Goal: Task Accomplishment & Management: Use online tool/utility

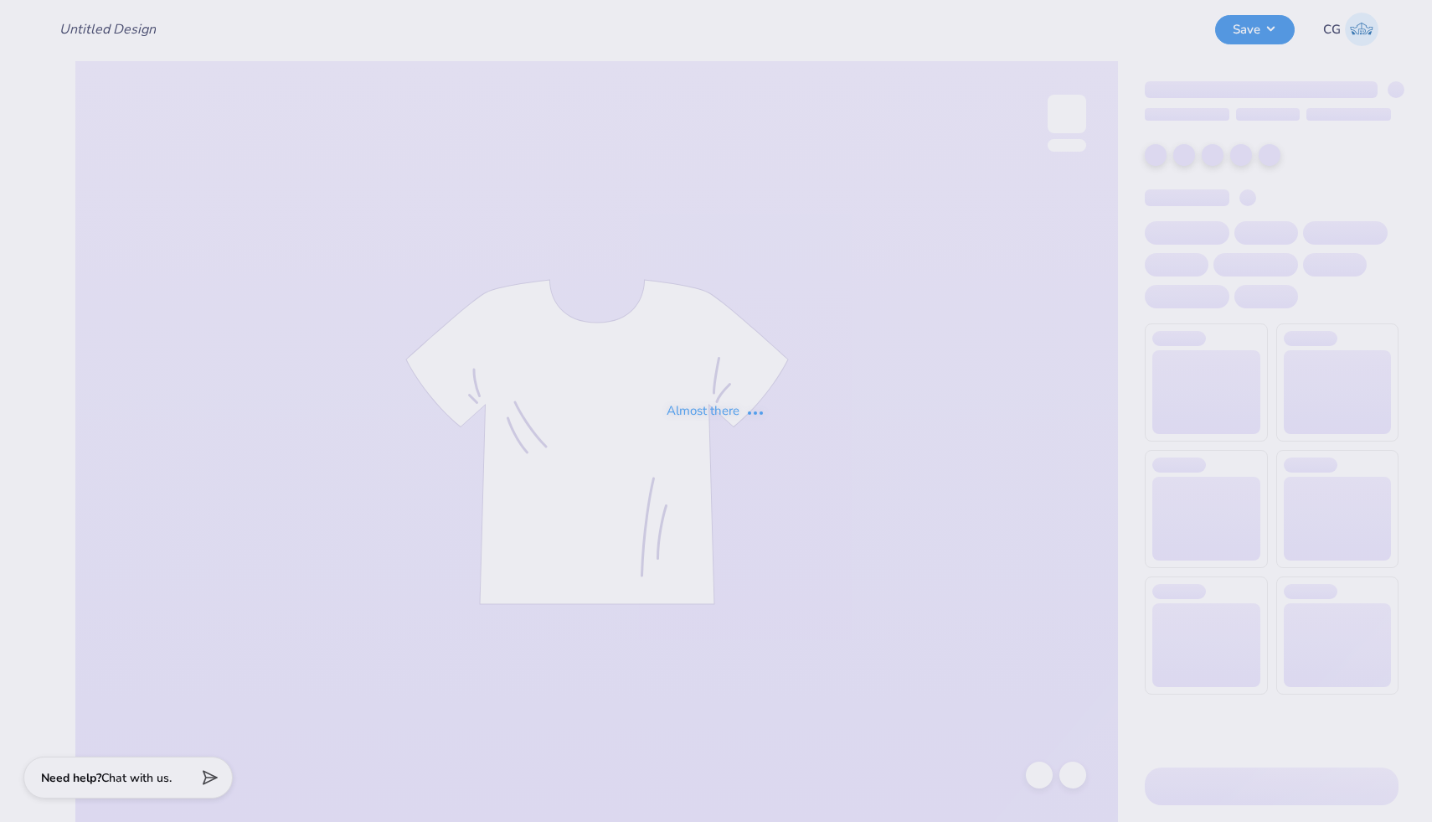
type input "Delts Ozarks #3"
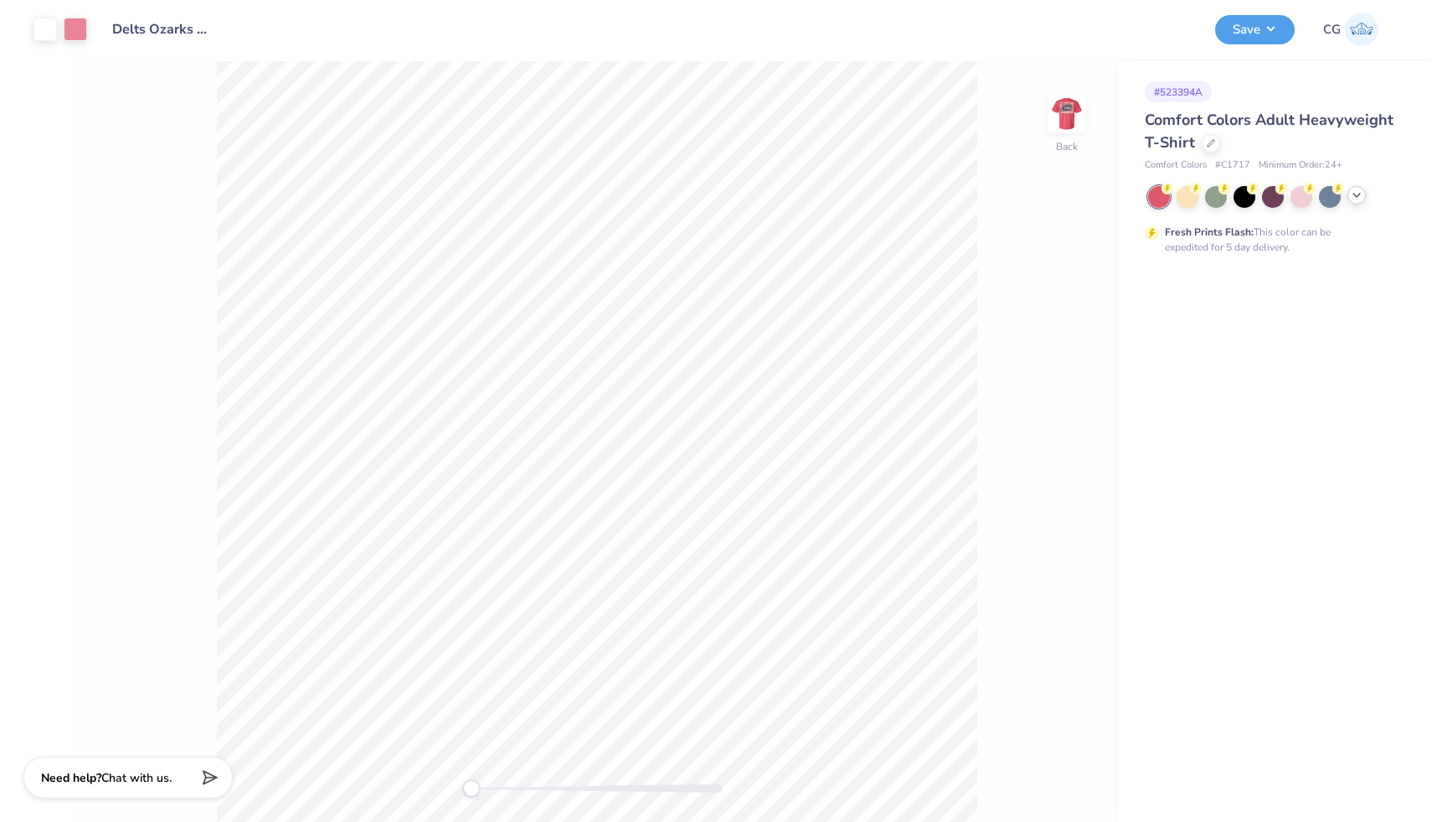
click at [1356, 193] on icon at bounding box center [1356, 194] width 13 height 13
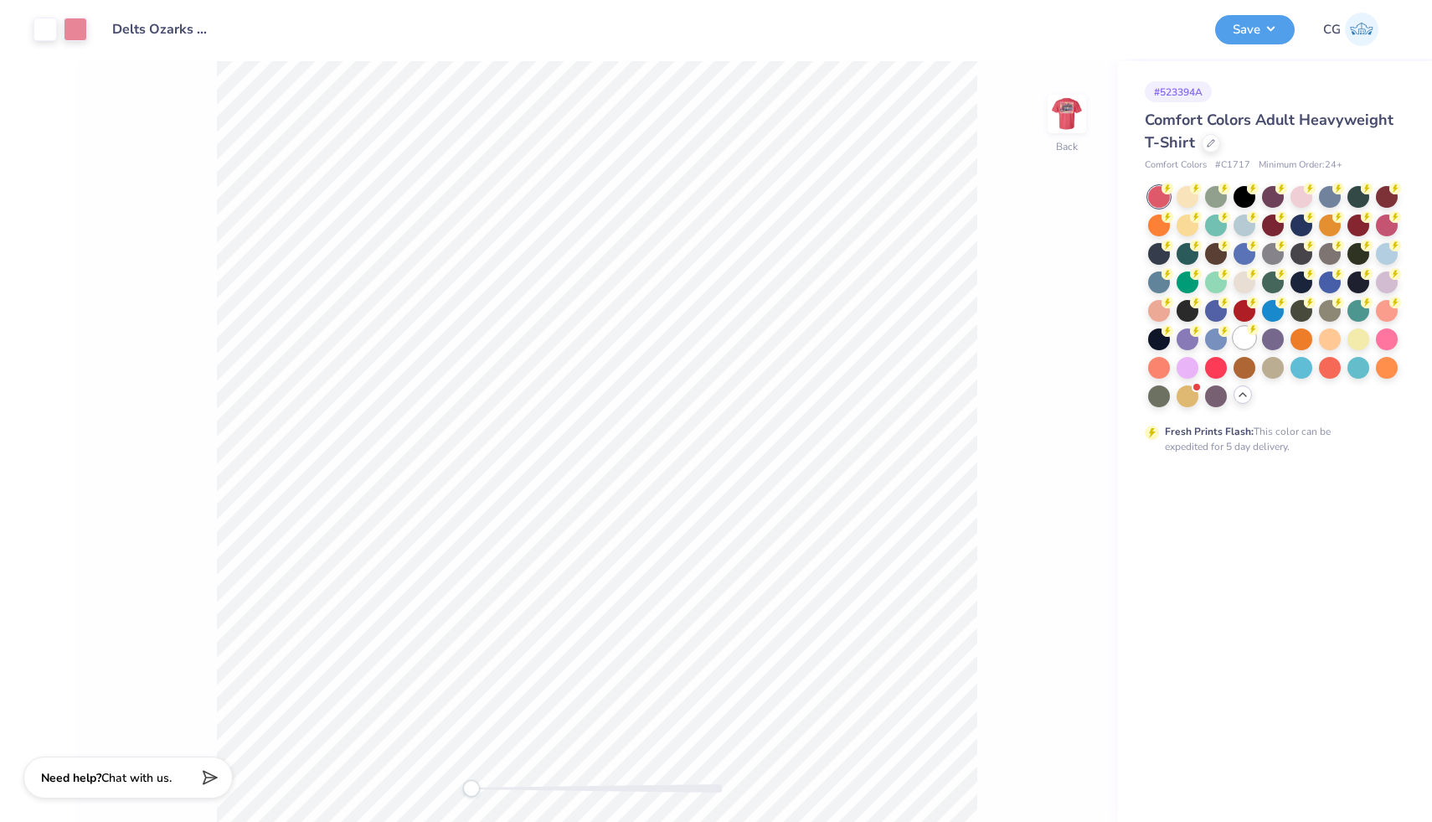
click at [1247, 338] on div at bounding box center [1245, 338] width 22 height 22
click at [1071, 117] on img at bounding box center [1067, 113] width 67 height 67
click at [1071, 125] on img at bounding box center [1067, 113] width 67 height 67
click at [1071, 122] on img at bounding box center [1067, 113] width 67 height 67
click at [49, 34] on div at bounding box center [45, 27] width 23 height 23
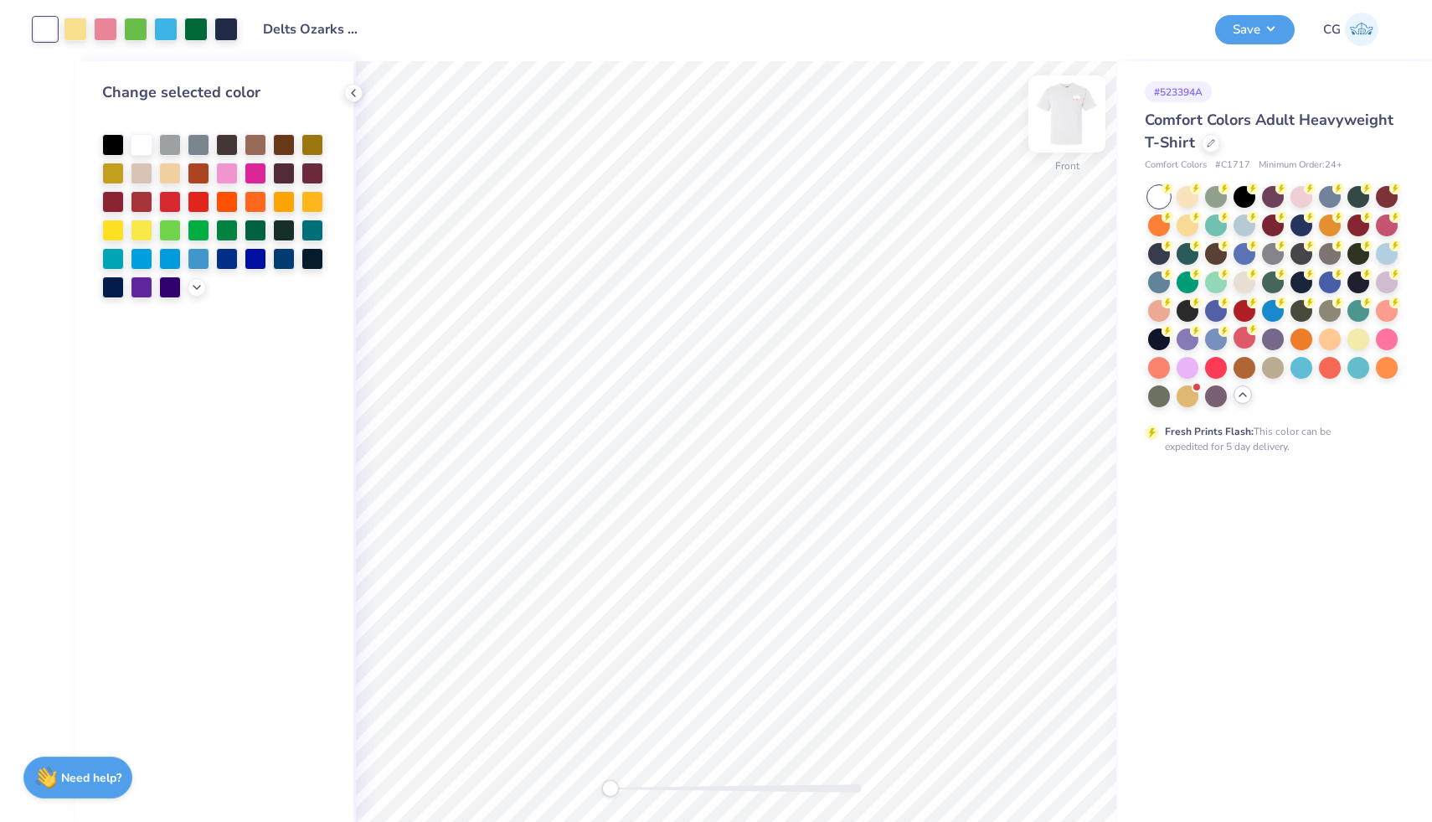
click at [1070, 116] on img at bounding box center [1067, 113] width 67 height 67
click at [357, 91] on icon at bounding box center [353, 92] width 13 height 13
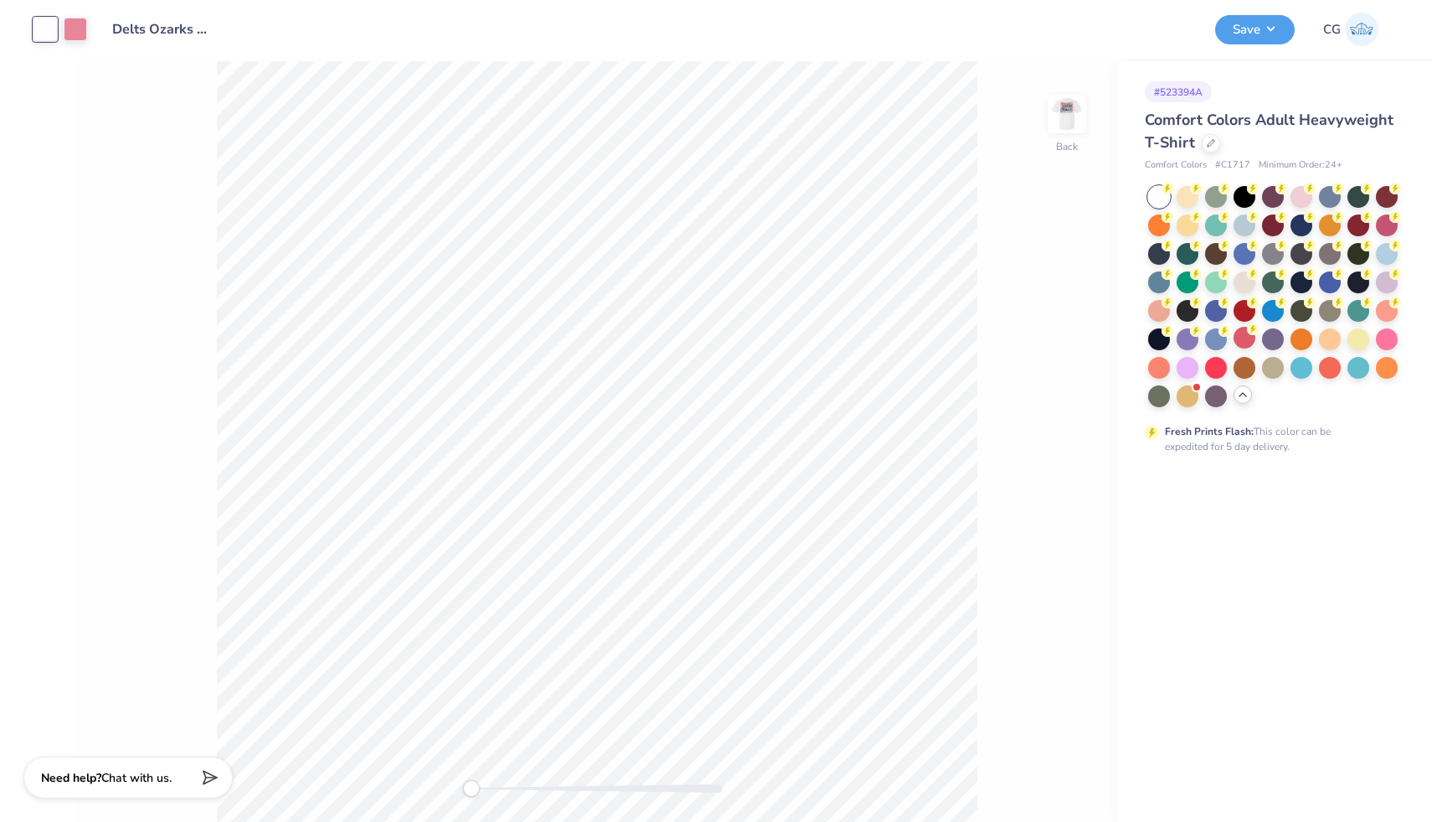
click at [38, 30] on div at bounding box center [45, 29] width 23 height 23
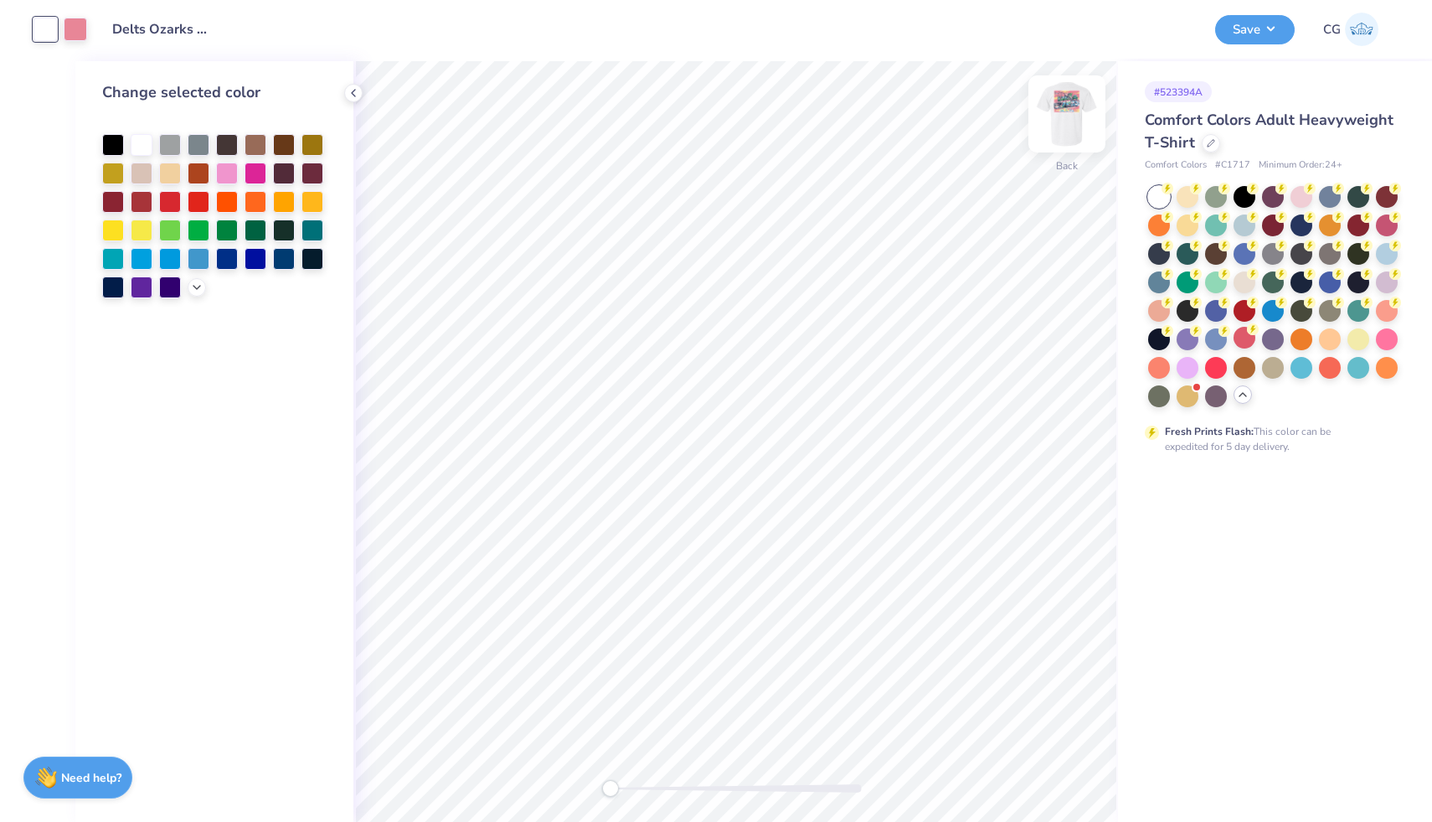
click at [1073, 114] on img at bounding box center [1067, 113] width 67 height 67
click at [1067, 107] on img at bounding box center [1067, 113] width 67 height 67
click at [1076, 112] on img at bounding box center [1067, 113] width 67 height 67
click at [1057, 105] on img at bounding box center [1067, 114] width 34 height 34
click at [49, 30] on div at bounding box center [45, 29] width 23 height 23
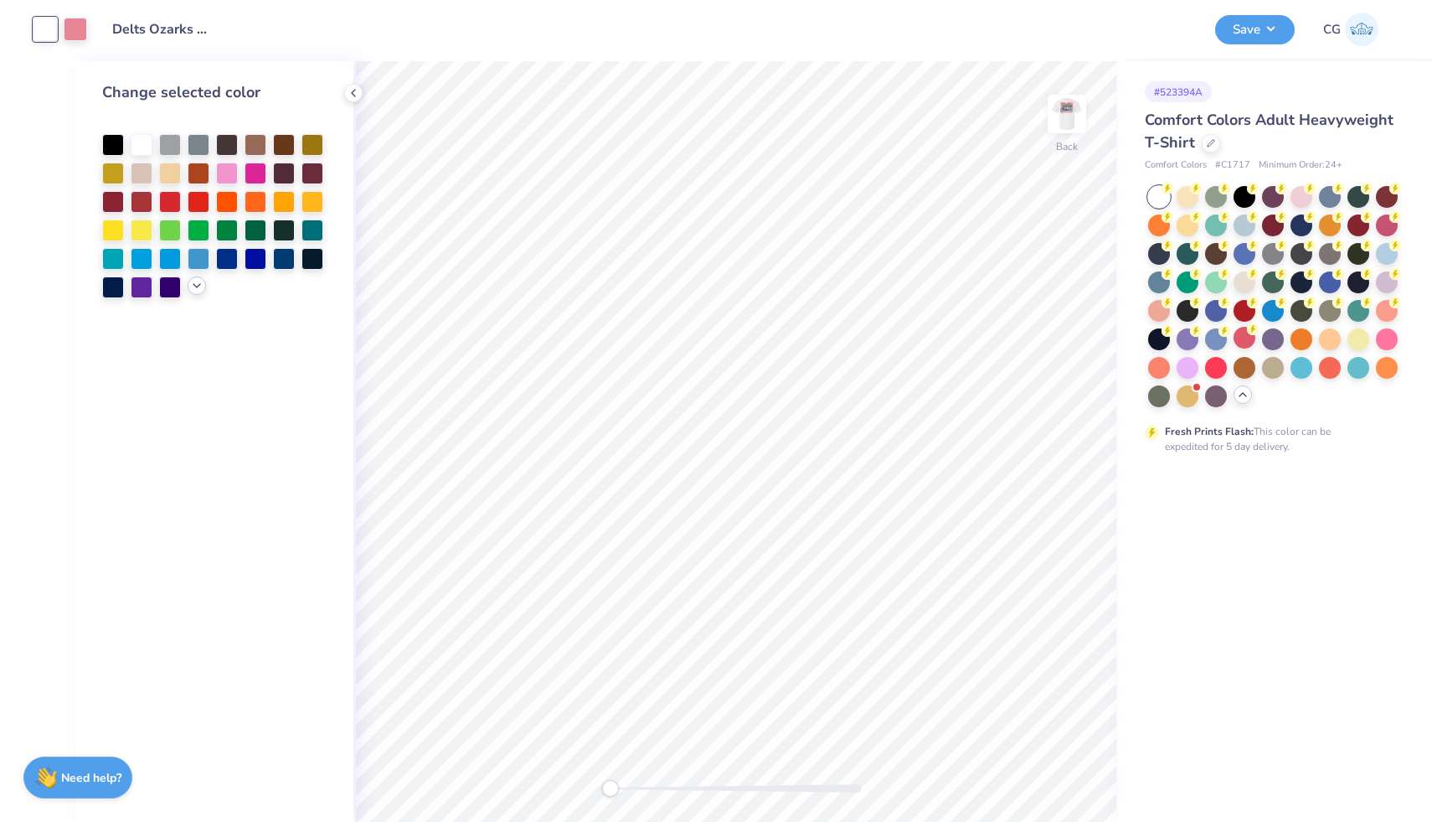
click at [199, 286] on icon at bounding box center [196, 285] width 13 height 13
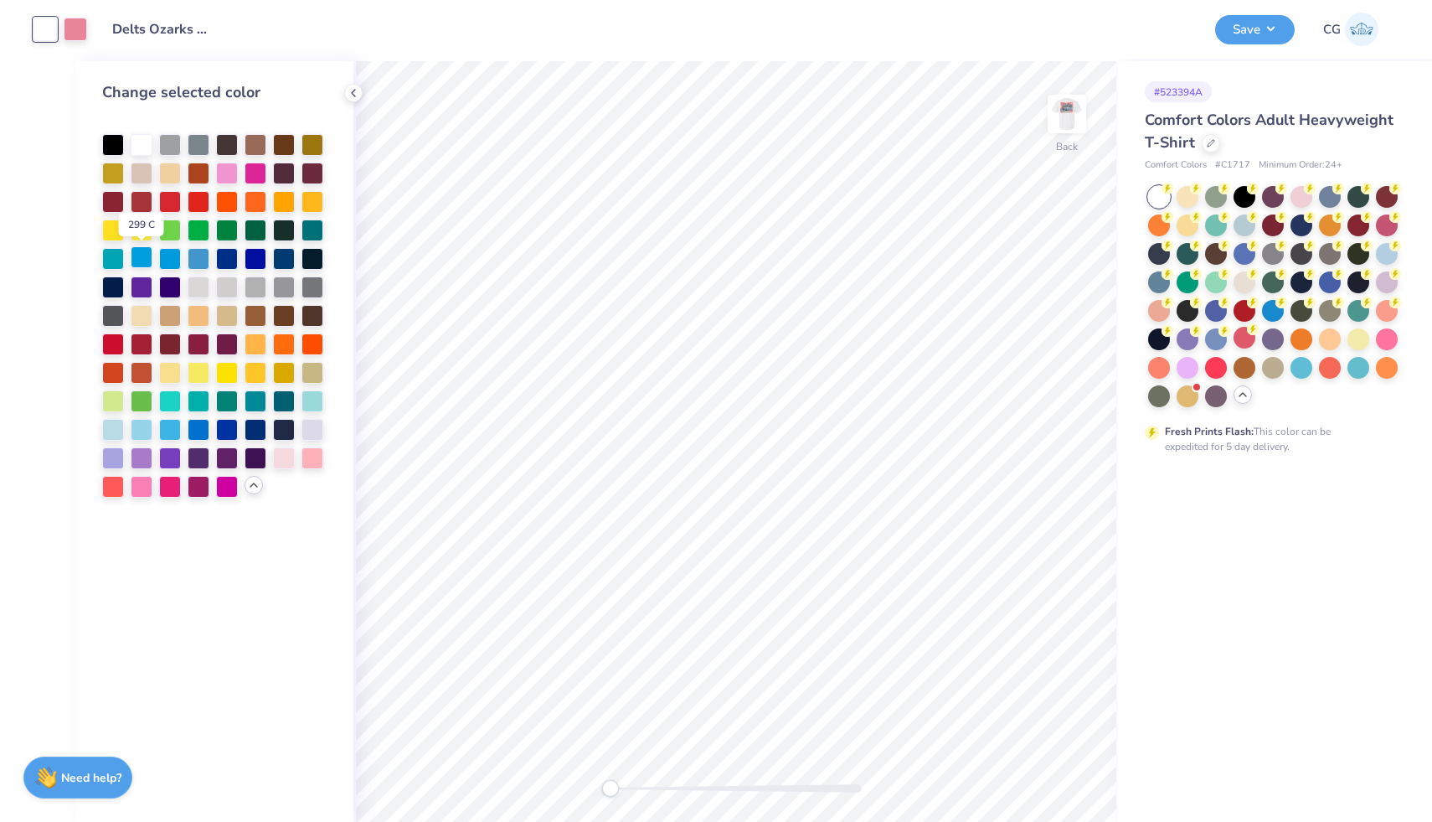
click at [143, 252] on div at bounding box center [142, 257] width 22 height 22
click at [1062, 113] on img at bounding box center [1067, 113] width 67 height 67
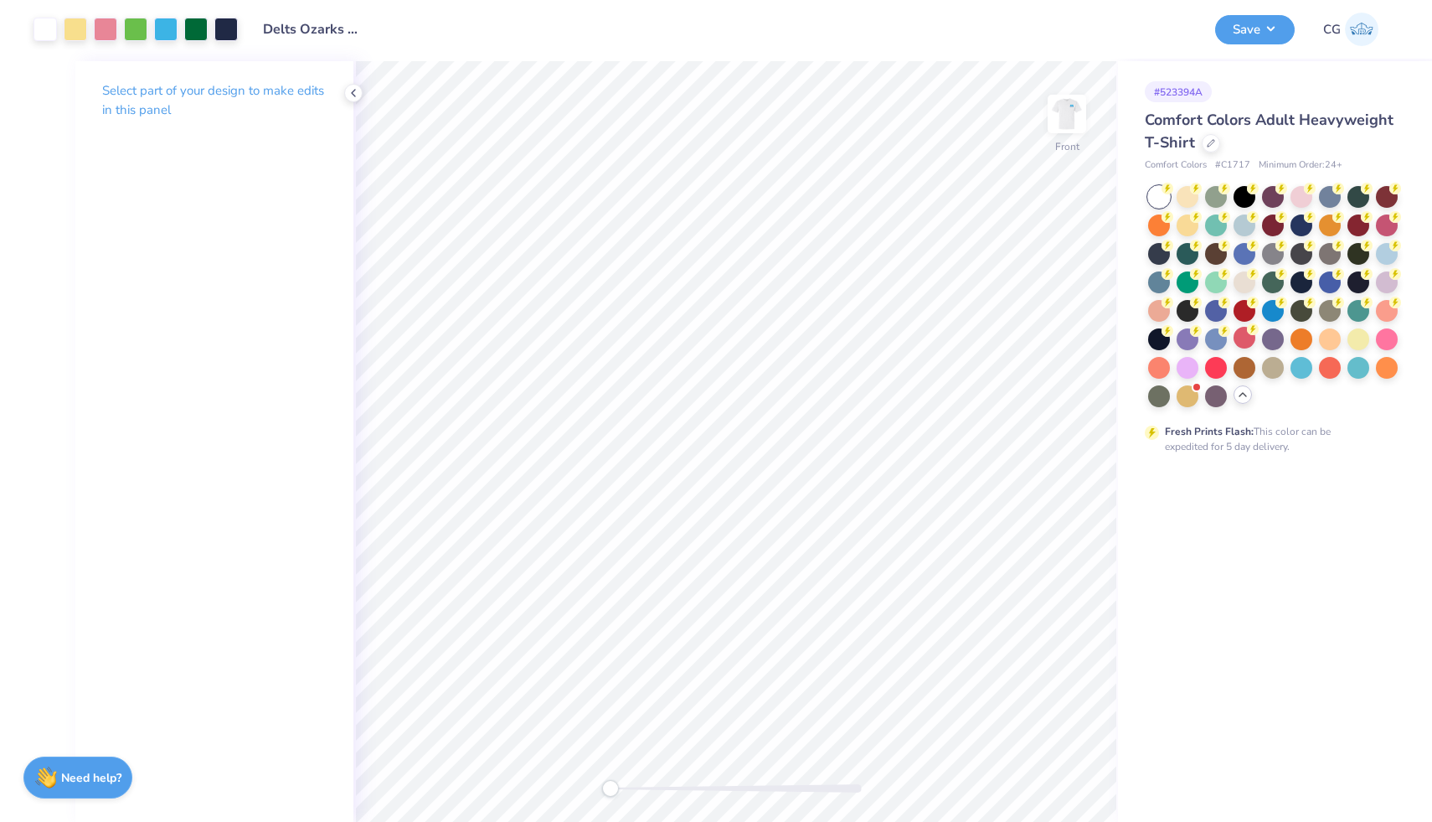
click at [1062, 113] on img at bounding box center [1067, 114] width 34 height 34
click at [51, 34] on div at bounding box center [45, 27] width 23 height 23
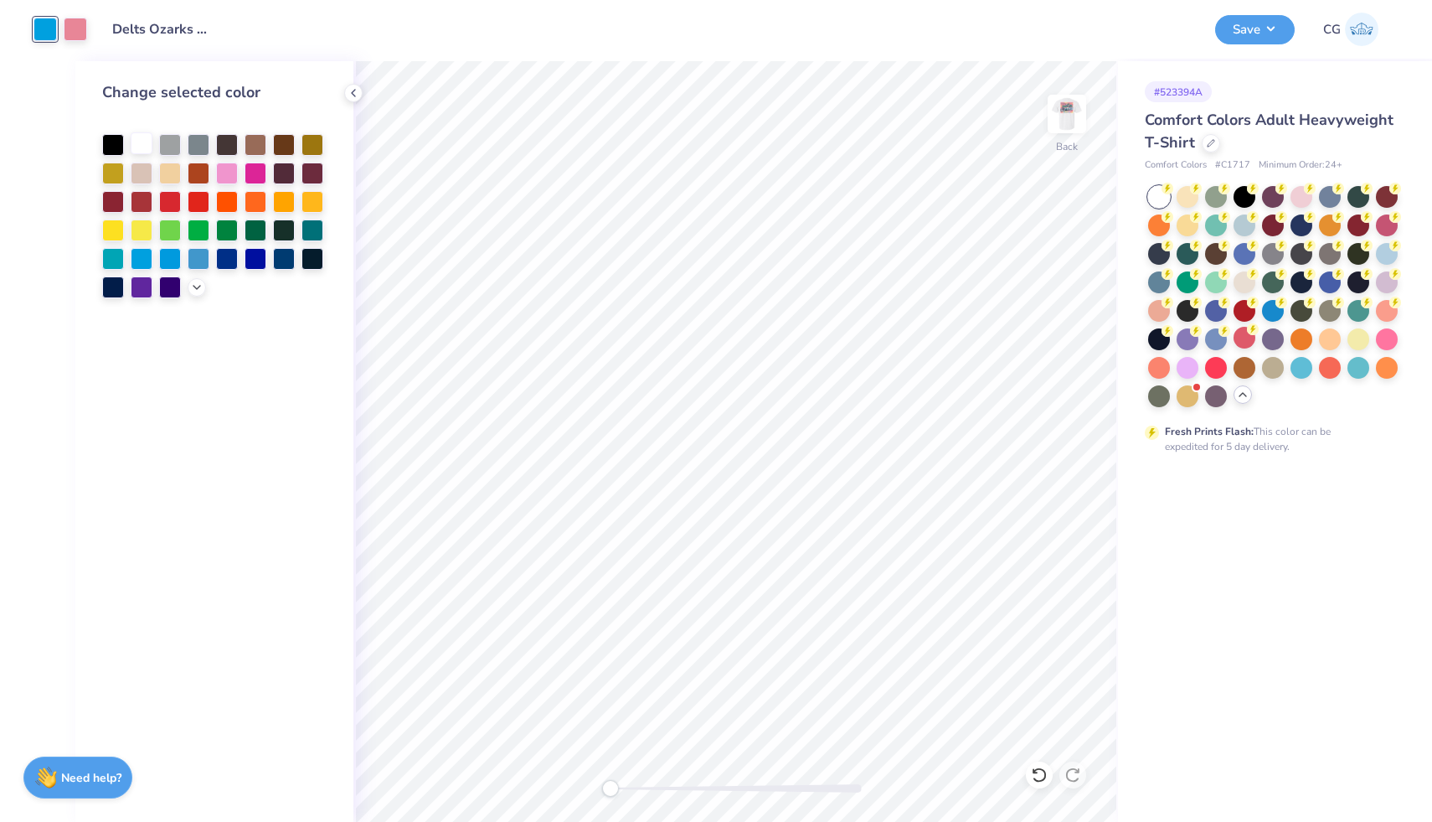
click at [144, 143] on div at bounding box center [142, 143] width 22 height 22
click at [1055, 132] on img at bounding box center [1067, 113] width 67 height 67
click at [1081, 131] on img at bounding box center [1067, 113] width 67 height 67
click at [1252, 25] on button "Save" at bounding box center [1256, 27] width 80 height 29
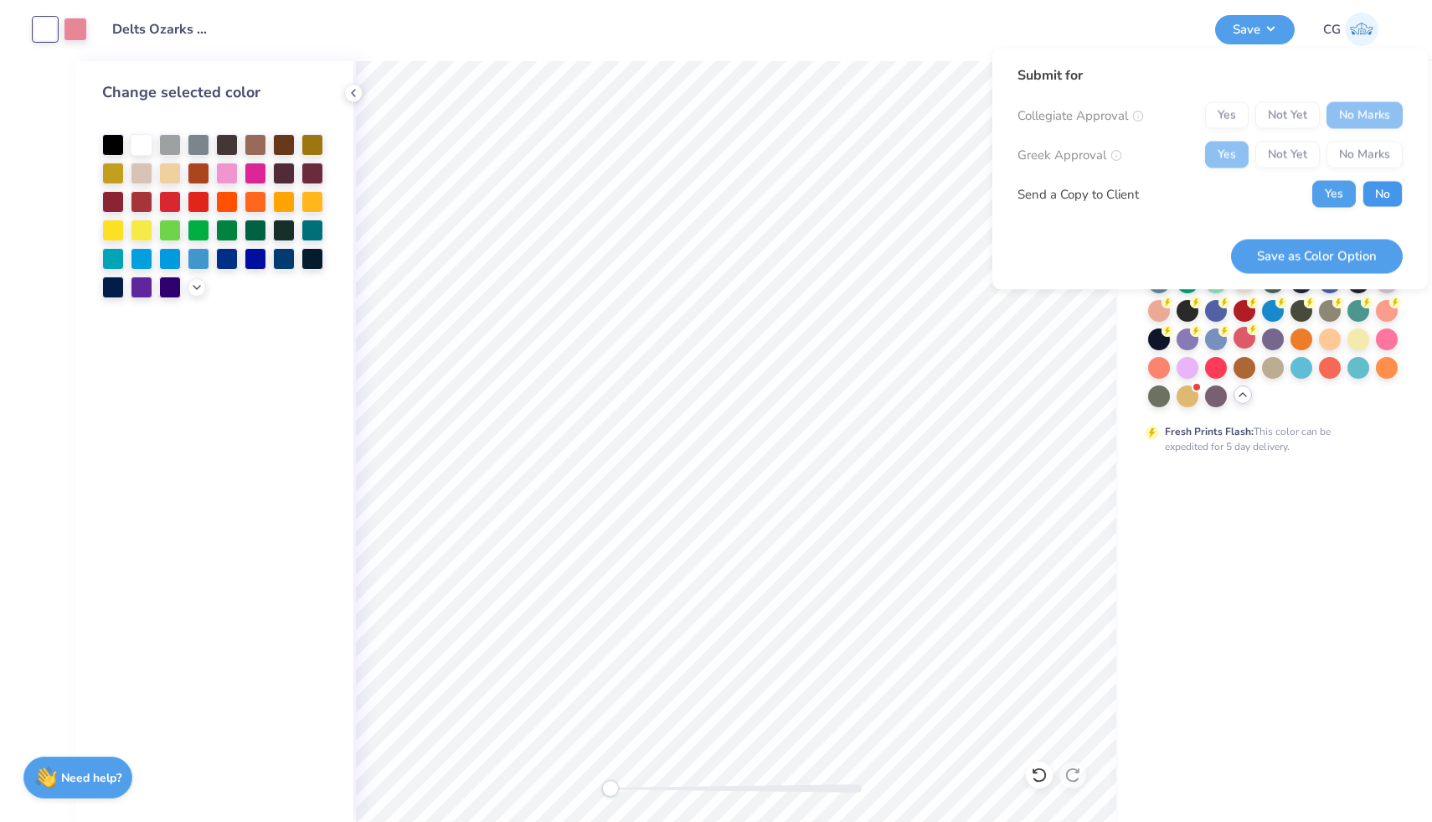
click at [1391, 194] on button "No" at bounding box center [1383, 194] width 40 height 27
click at [1326, 253] on button "Save as Color Option" at bounding box center [1317, 256] width 172 height 34
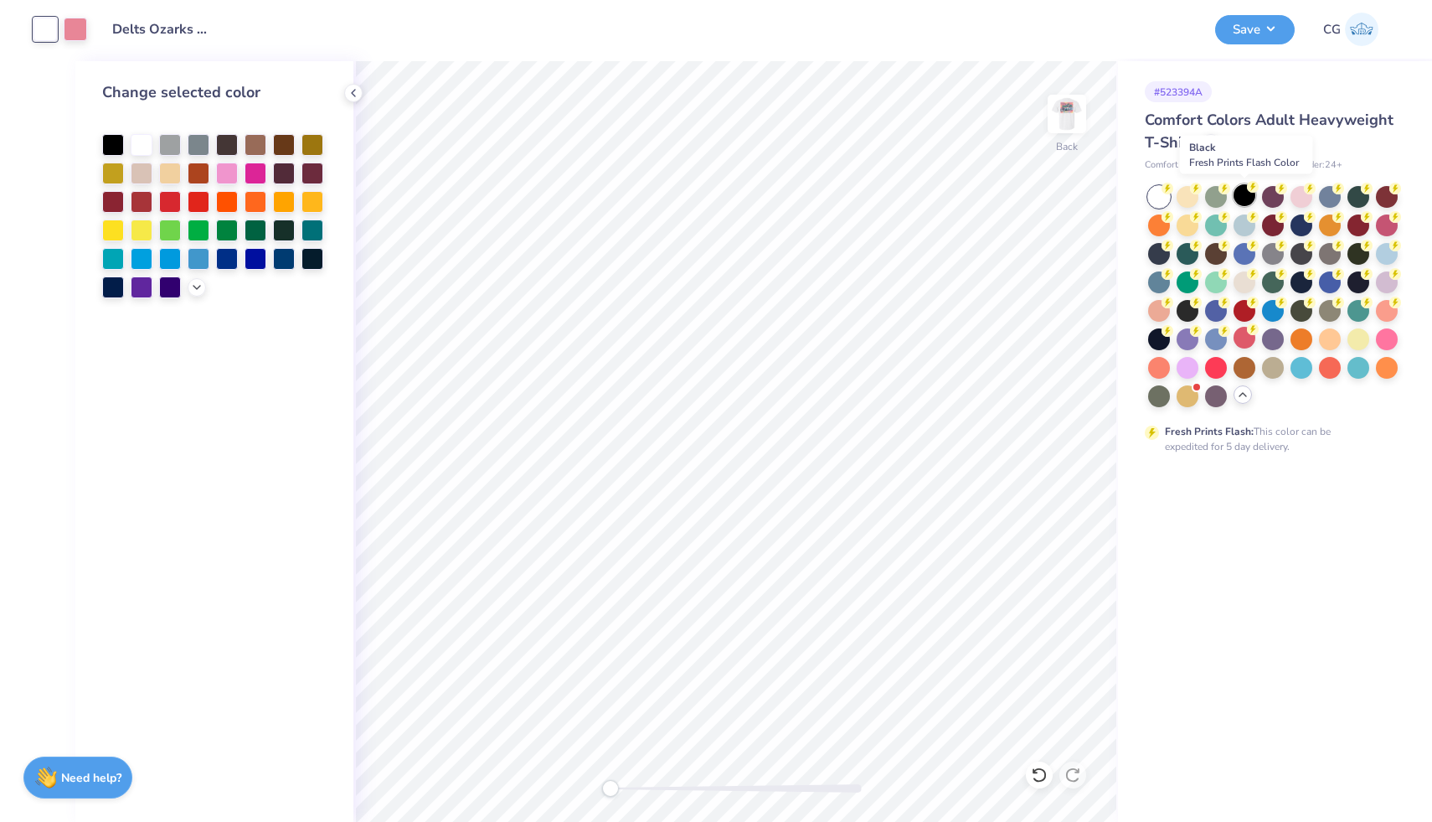
click at [1243, 198] on div at bounding box center [1245, 195] width 22 height 22
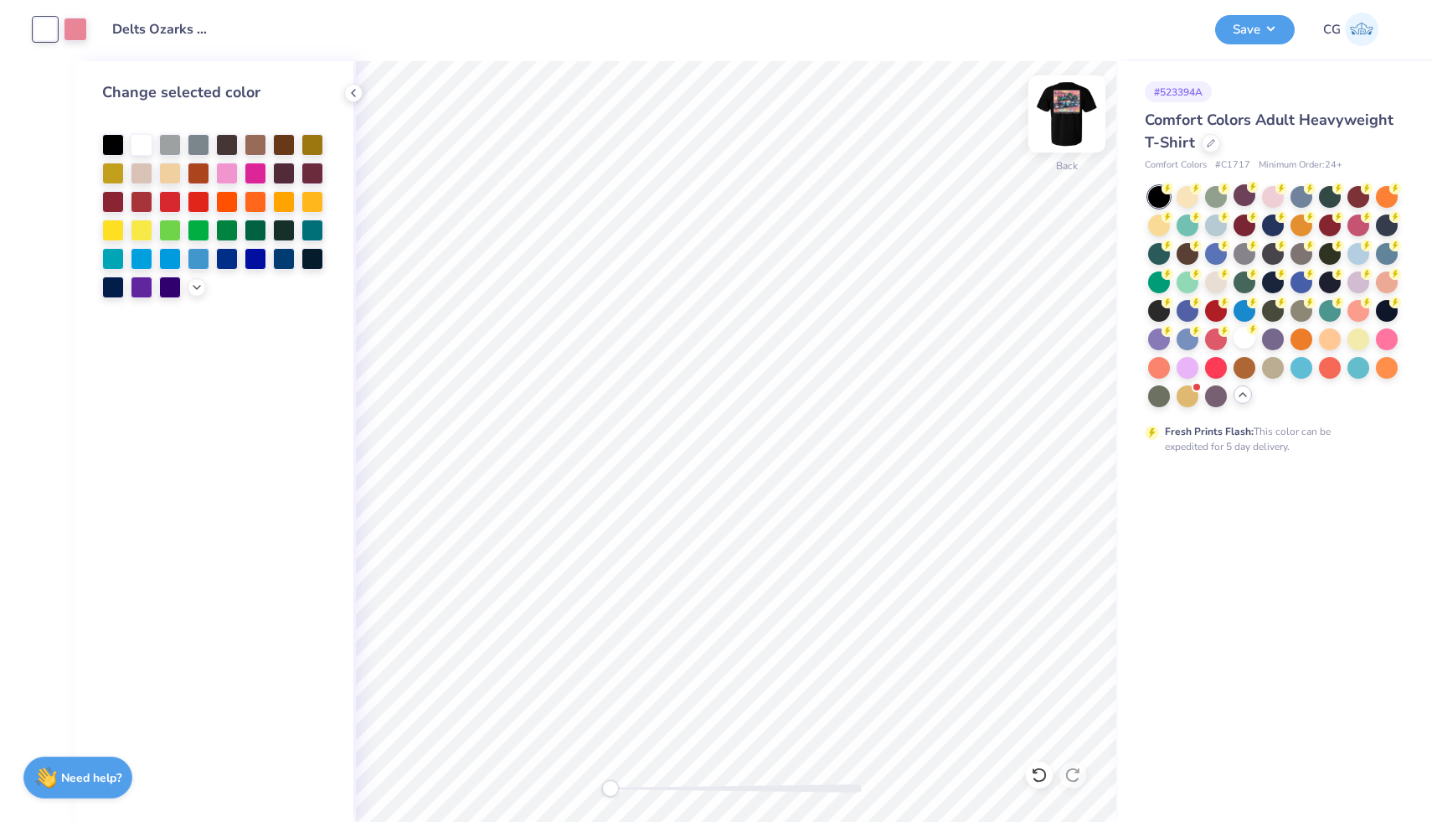
click at [1066, 107] on img at bounding box center [1067, 113] width 67 height 67
click at [1266, 23] on button "Save" at bounding box center [1256, 27] width 80 height 29
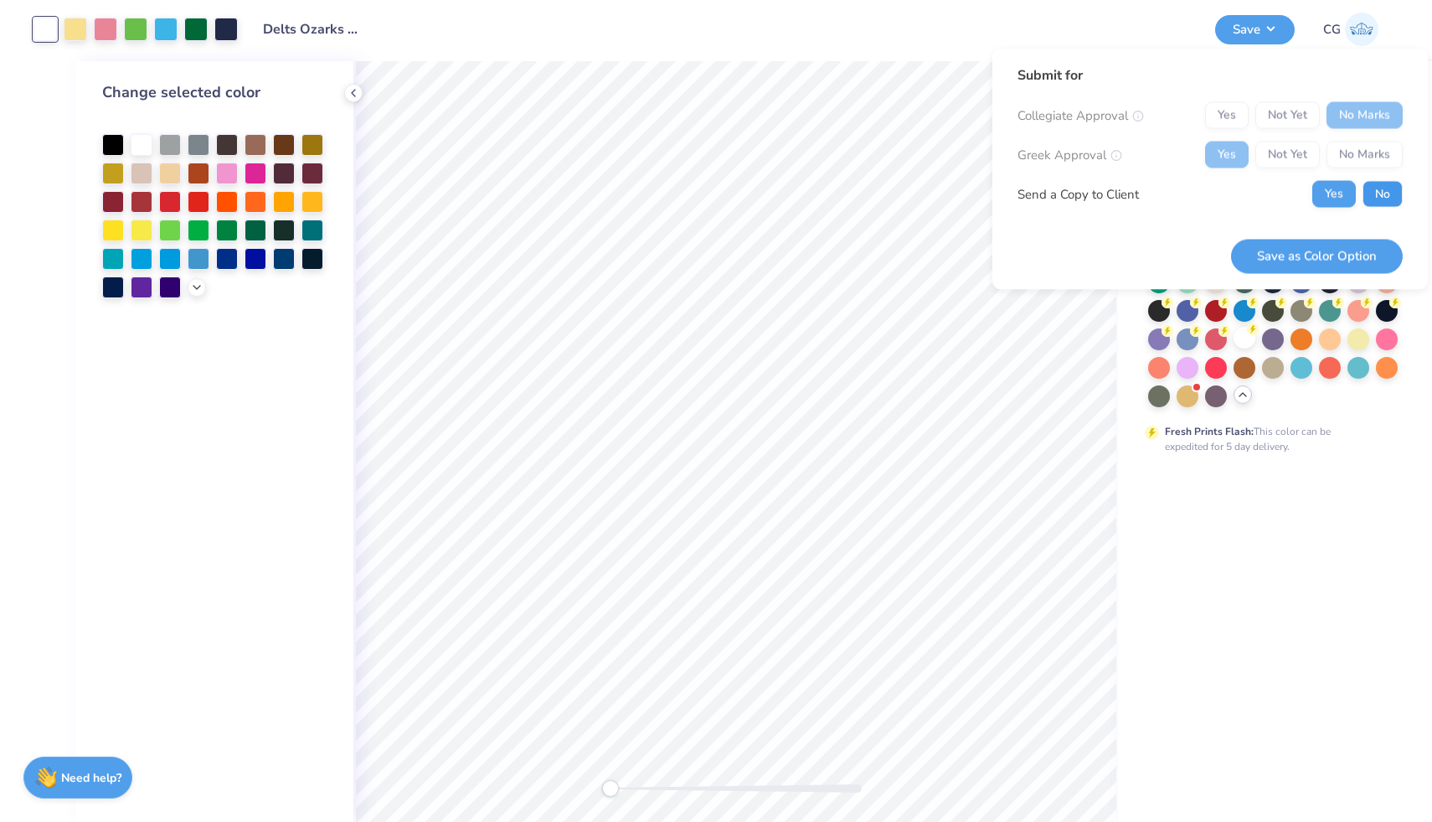
click at [1368, 190] on button "No" at bounding box center [1383, 194] width 40 height 27
click at [1348, 244] on button "Save as Color Option" at bounding box center [1317, 256] width 172 height 34
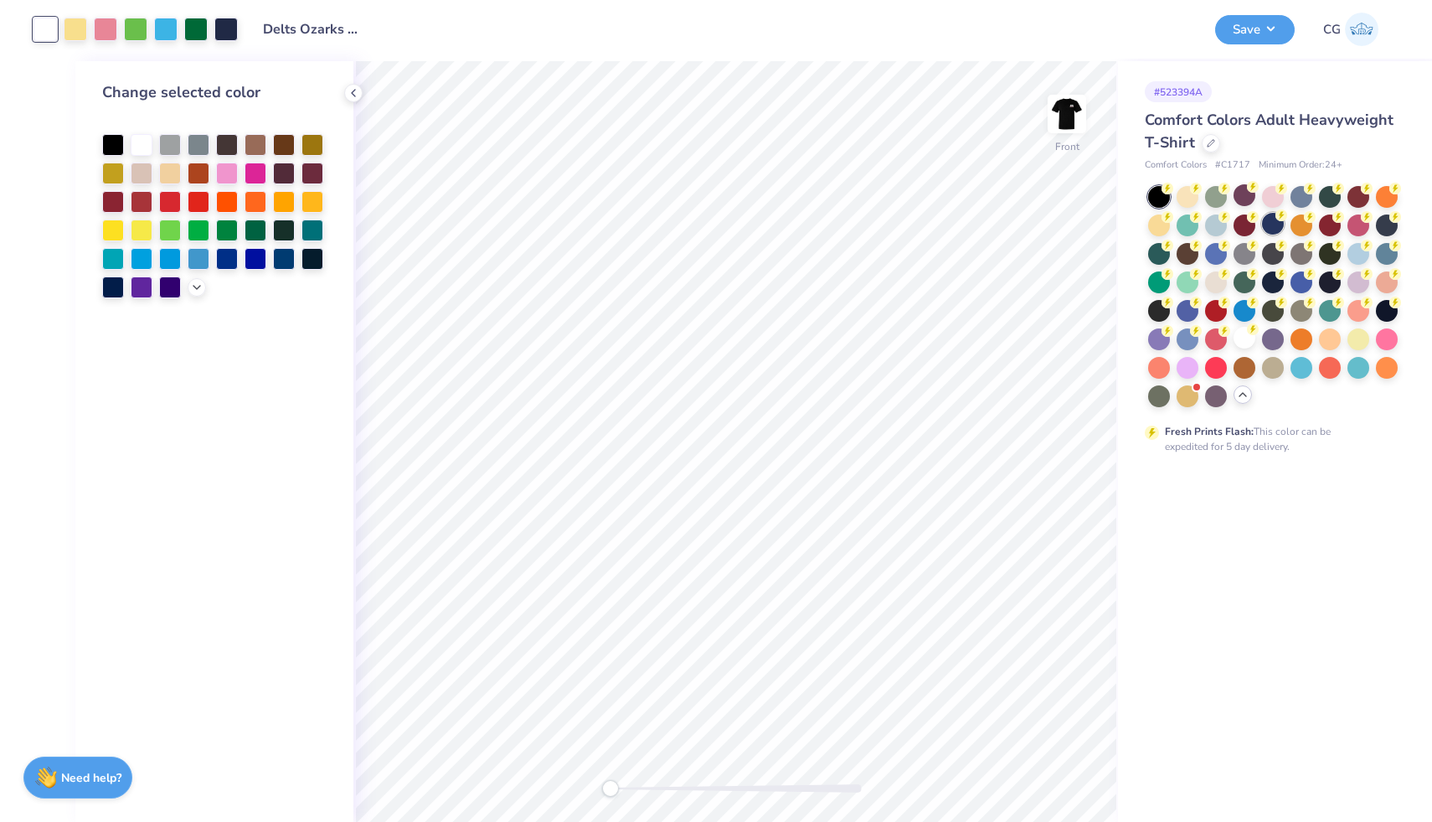
click at [1267, 220] on div at bounding box center [1273, 224] width 22 height 22
click at [1055, 117] on img at bounding box center [1067, 113] width 67 height 67
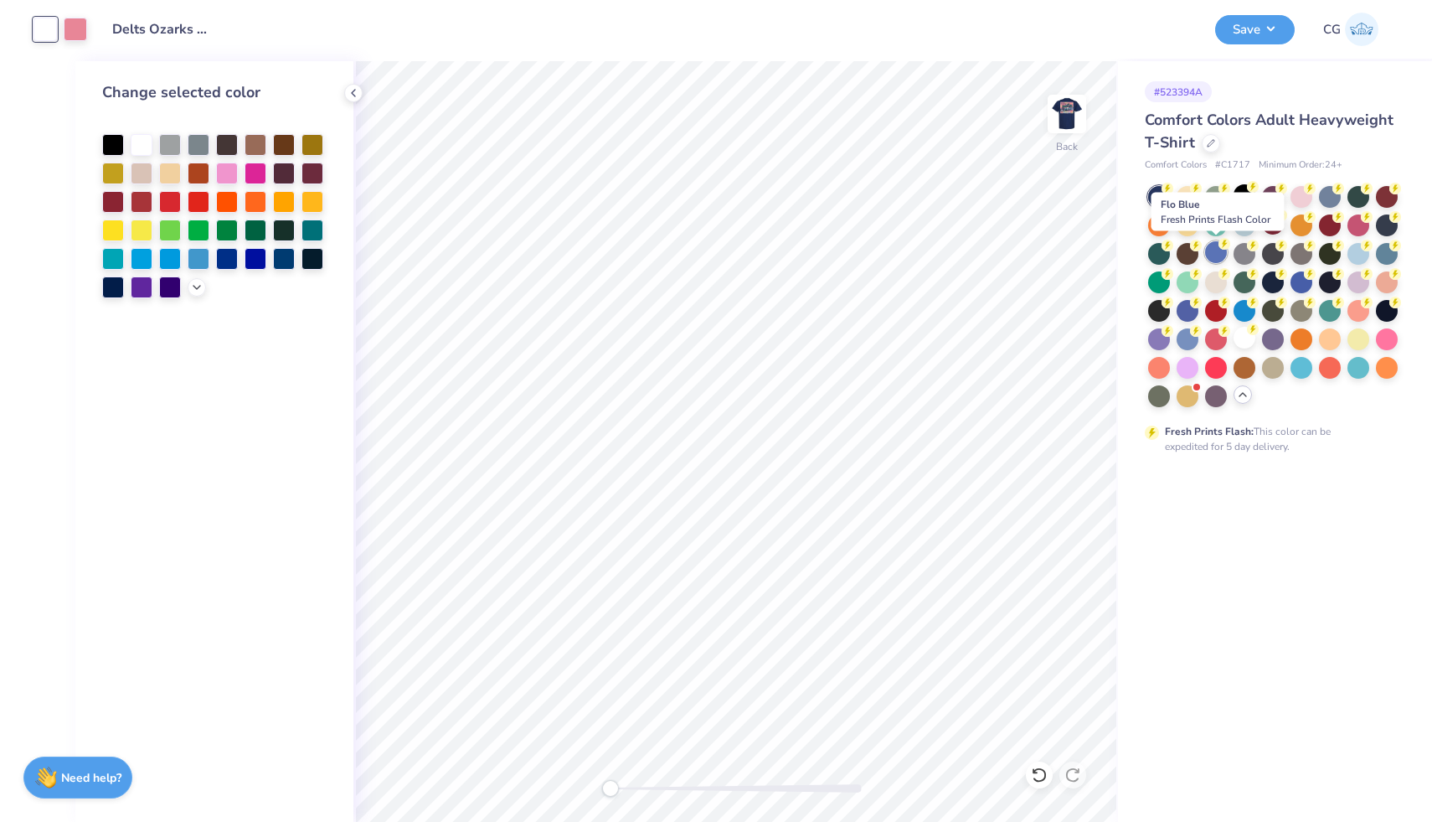
click at [1221, 248] on icon at bounding box center [1225, 244] width 12 height 12
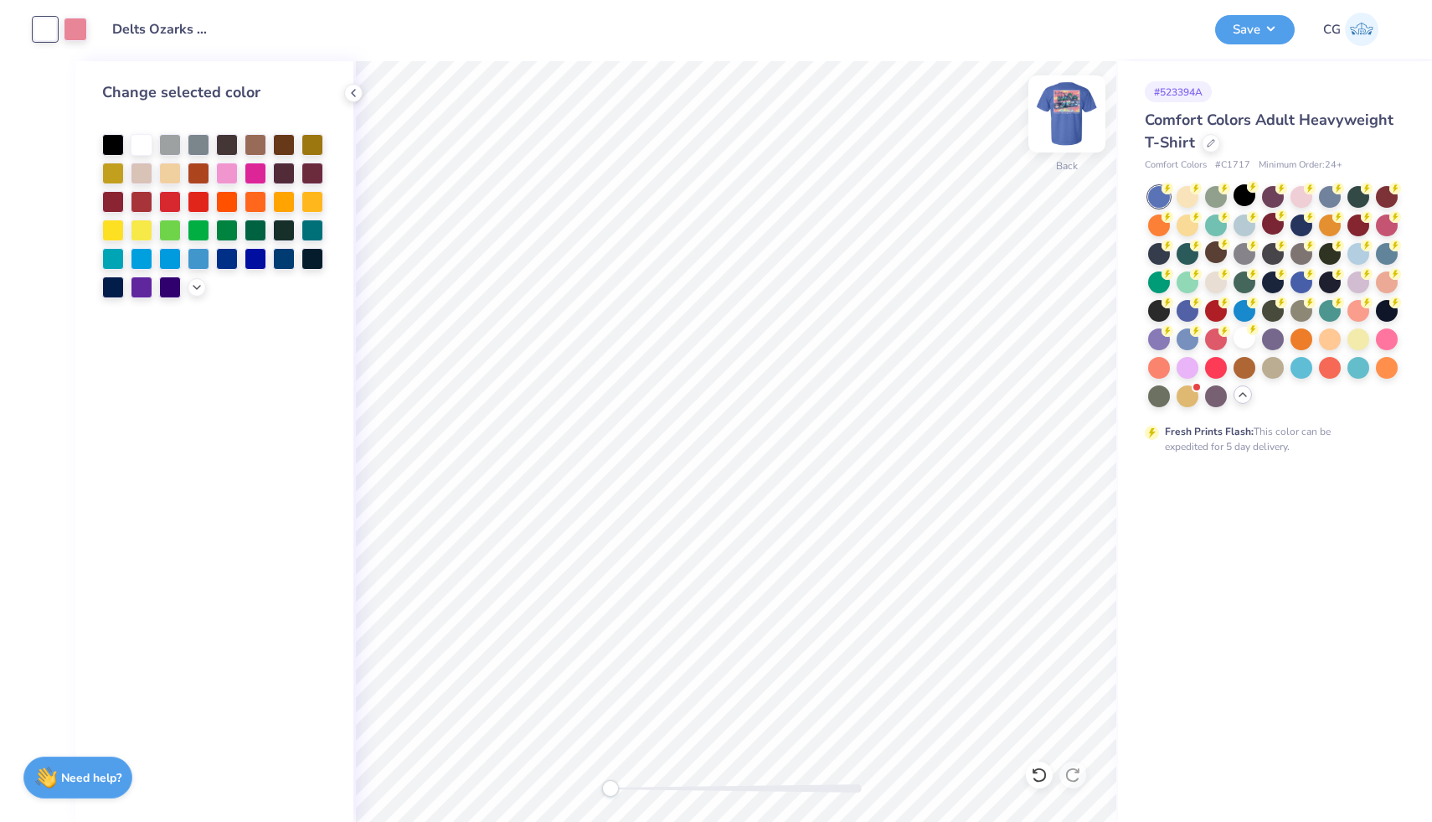
click at [1066, 119] on img at bounding box center [1067, 113] width 67 height 67
click at [1066, 119] on img at bounding box center [1067, 114] width 34 height 34
click at [1303, 281] on div at bounding box center [1302, 281] width 22 height 22
click at [1073, 118] on img at bounding box center [1067, 113] width 67 height 67
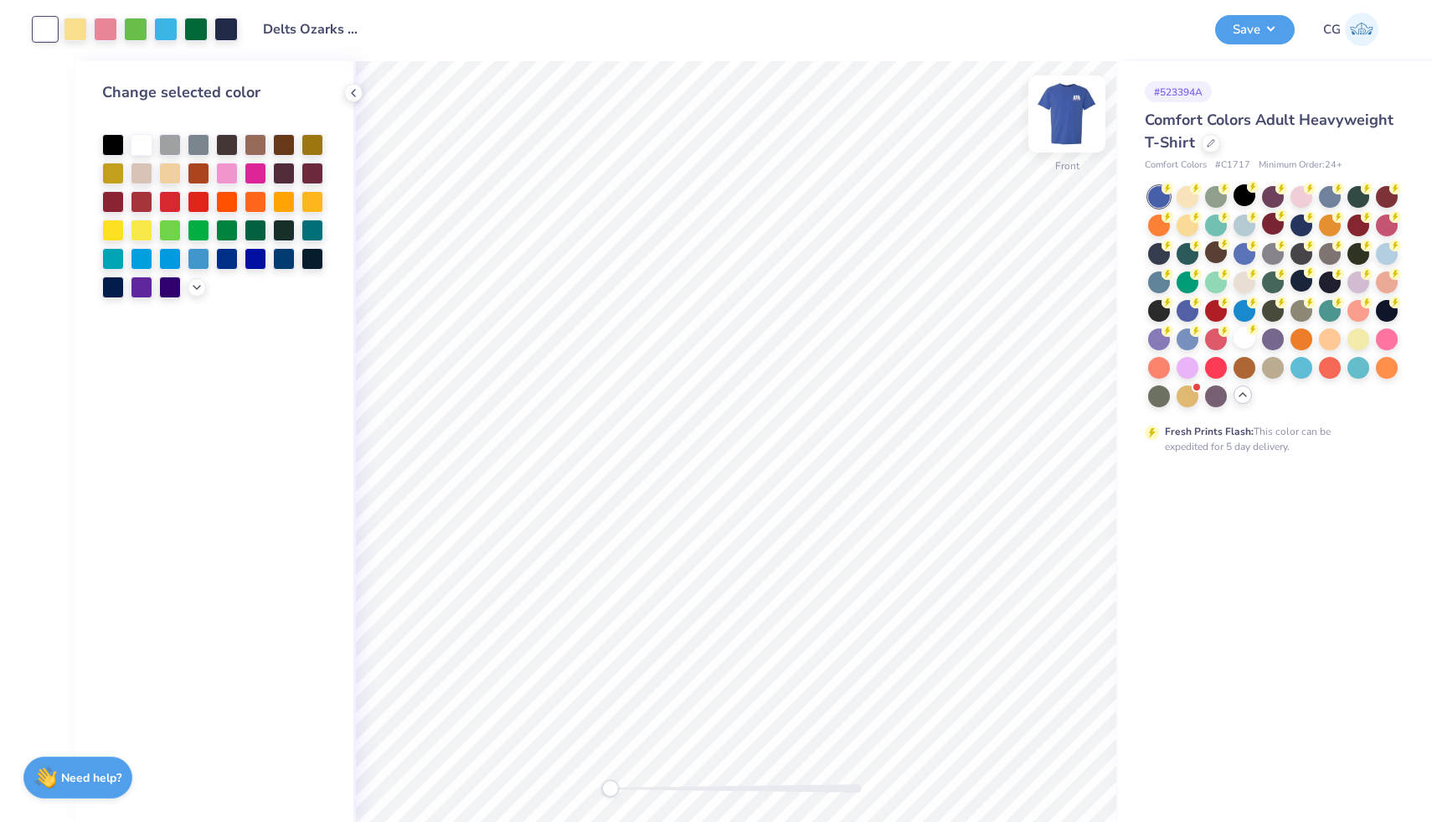
click at [1072, 117] on img at bounding box center [1067, 113] width 67 height 67
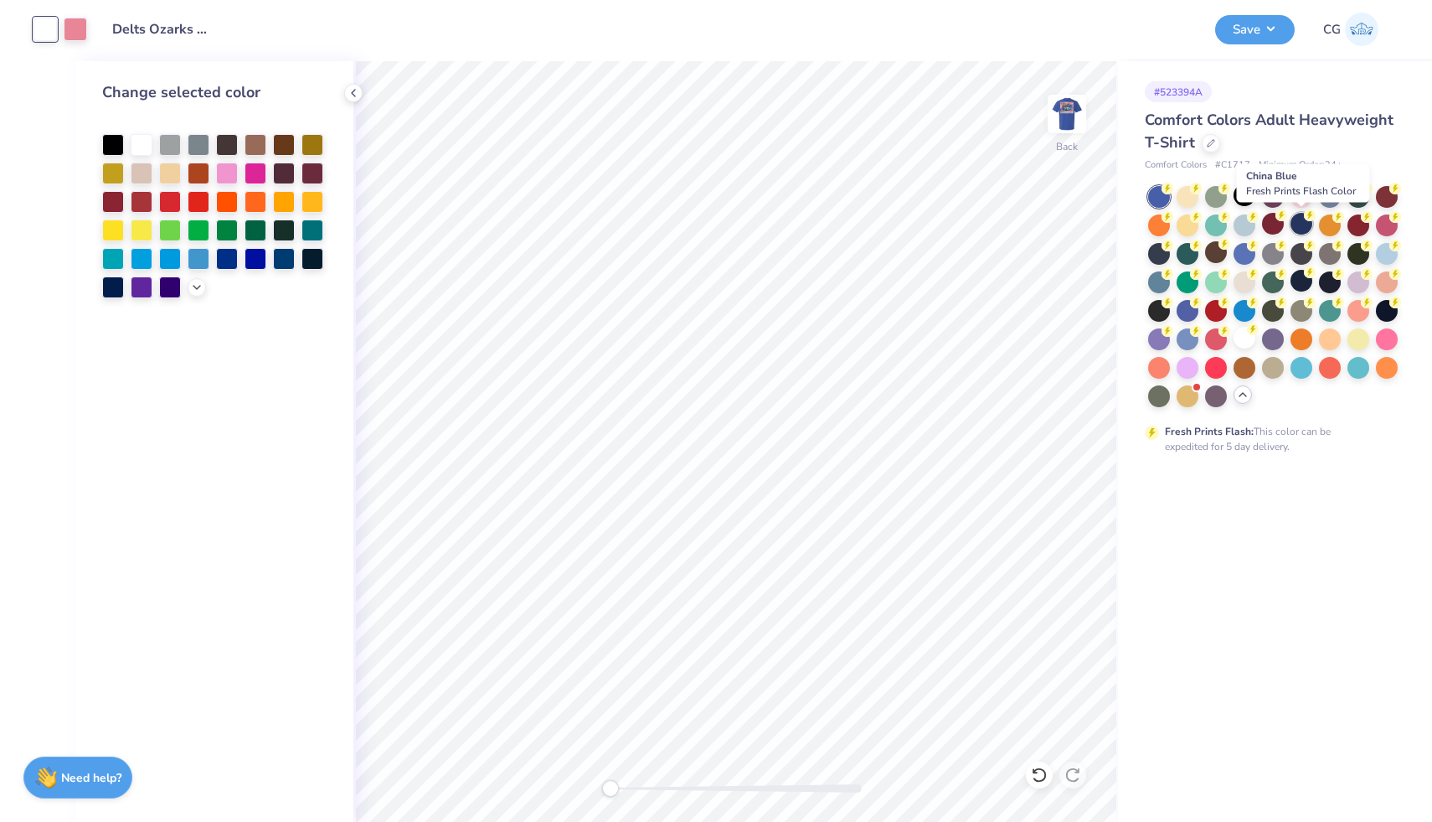
click at [1303, 221] on div at bounding box center [1302, 224] width 22 height 22
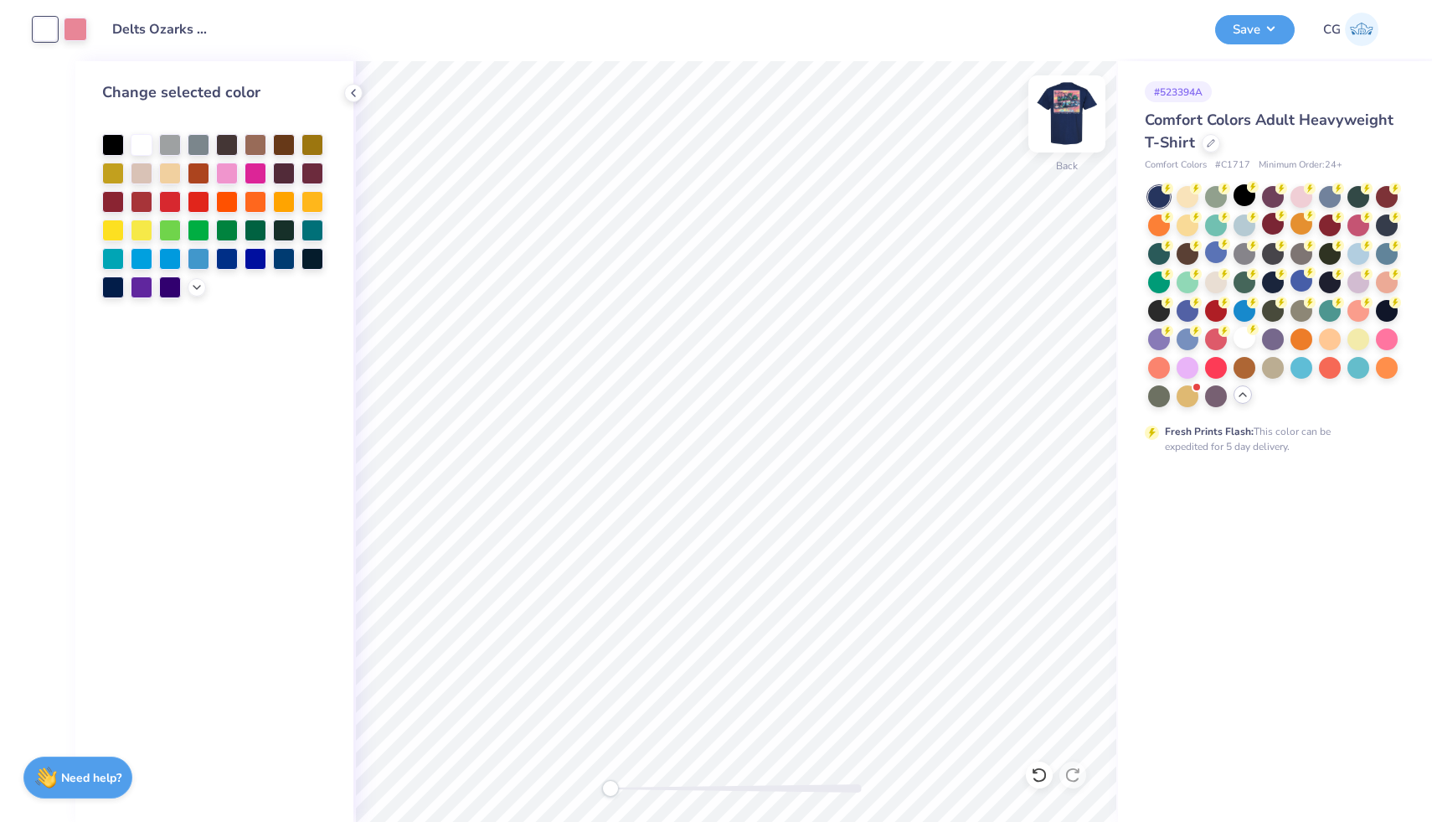
click at [1081, 124] on img at bounding box center [1067, 113] width 67 height 67
click at [1071, 117] on img at bounding box center [1067, 113] width 67 height 67
click at [1219, 249] on icon at bounding box center [1225, 244] width 12 height 12
click at [1078, 110] on img at bounding box center [1067, 113] width 67 height 67
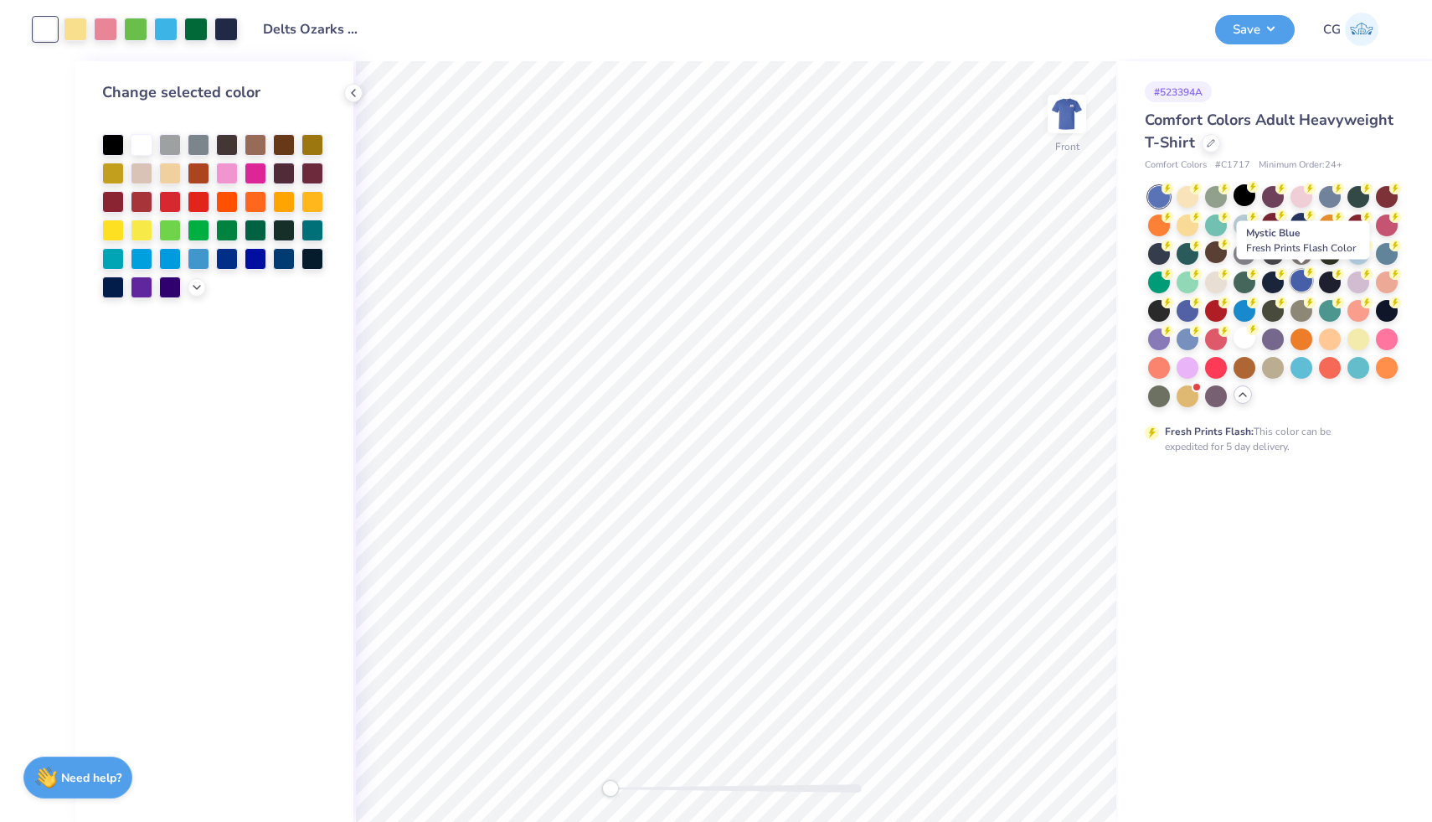
click at [1302, 275] on div at bounding box center [1302, 281] width 22 height 22
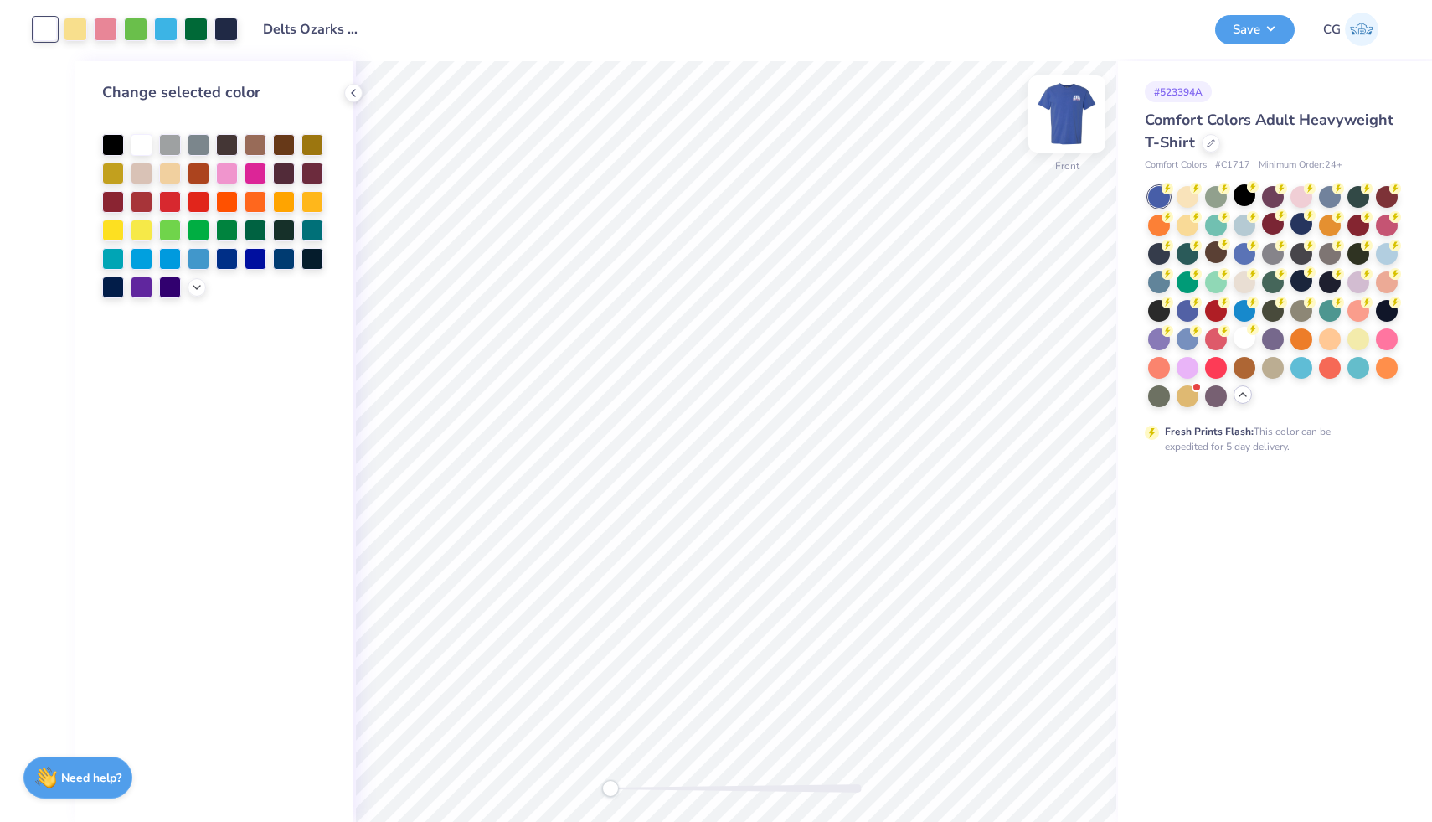
click at [1069, 117] on img at bounding box center [1067, 113] width 67 height 67
click at [1257, 23] on button "Save" at bounding box center [1256, 27] width 80 height 29
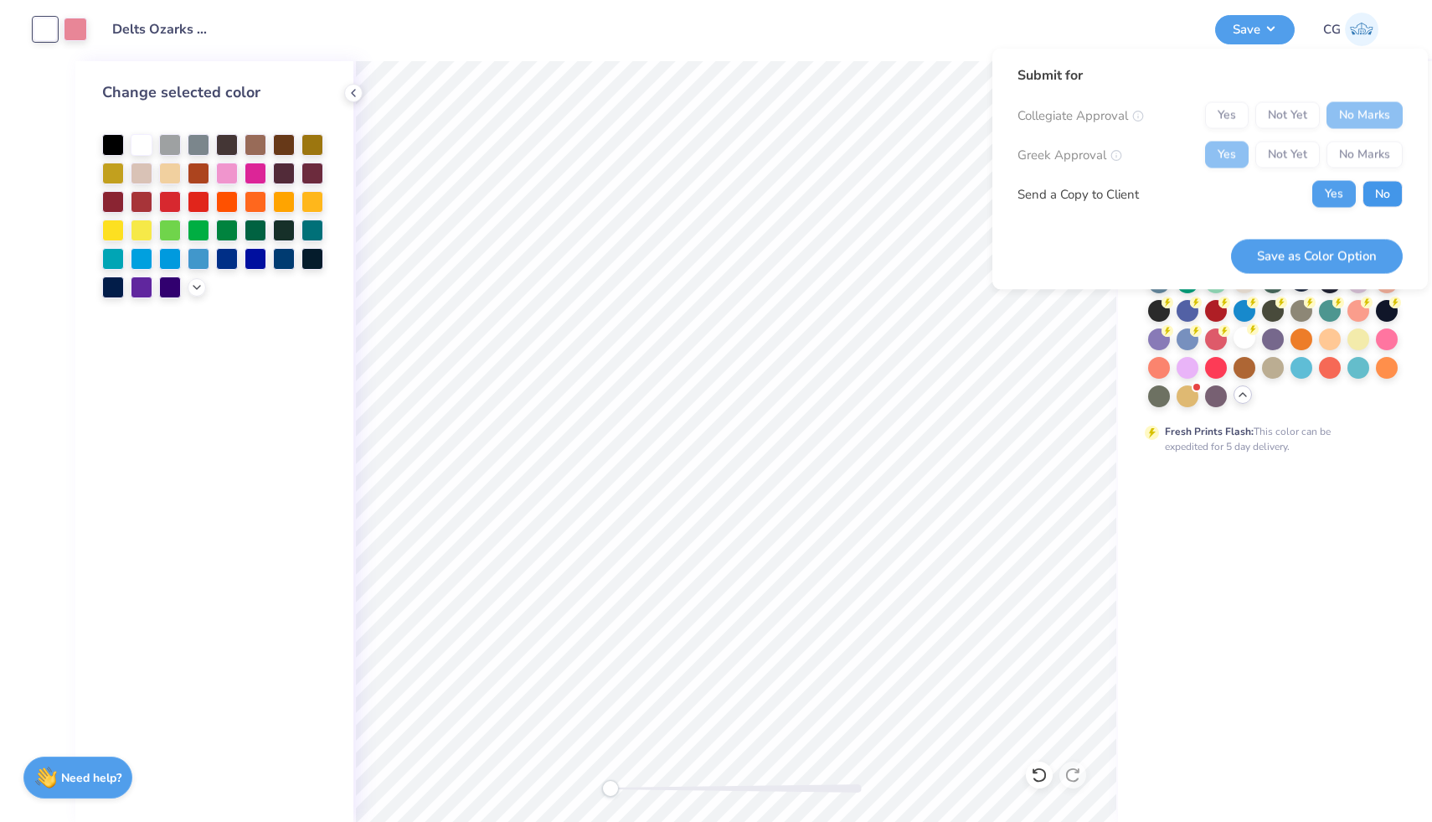
click at [1381, 197] on button "No" at bounding box center [1383, 194] width 40 height 27
click at [1345, 264] on button "Save as Color Option" at bounding box center [1317, 256] width 172 height 34
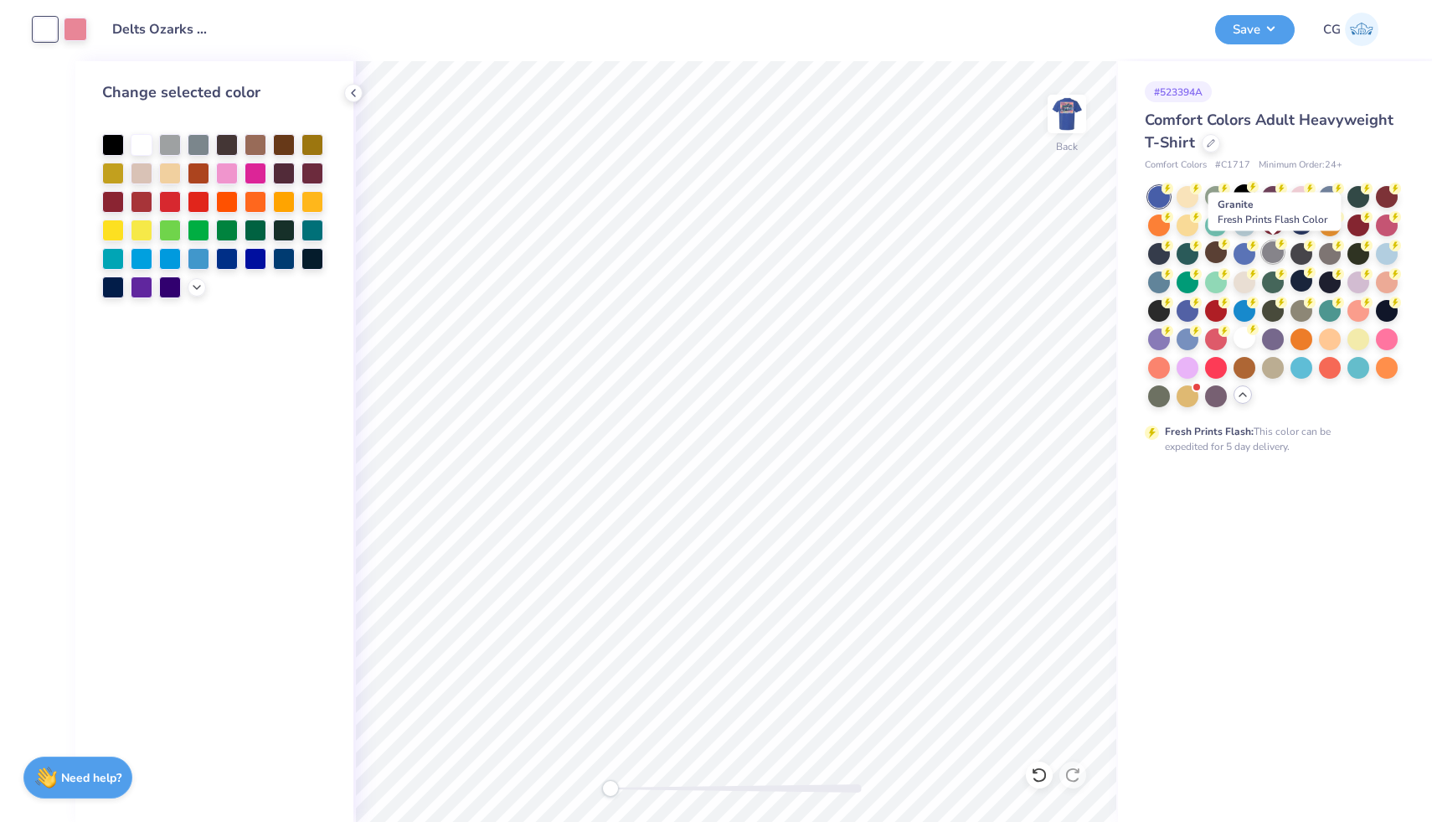
click at [1267, 252] on div at bounding box center [1273, 252] width 22 height 22
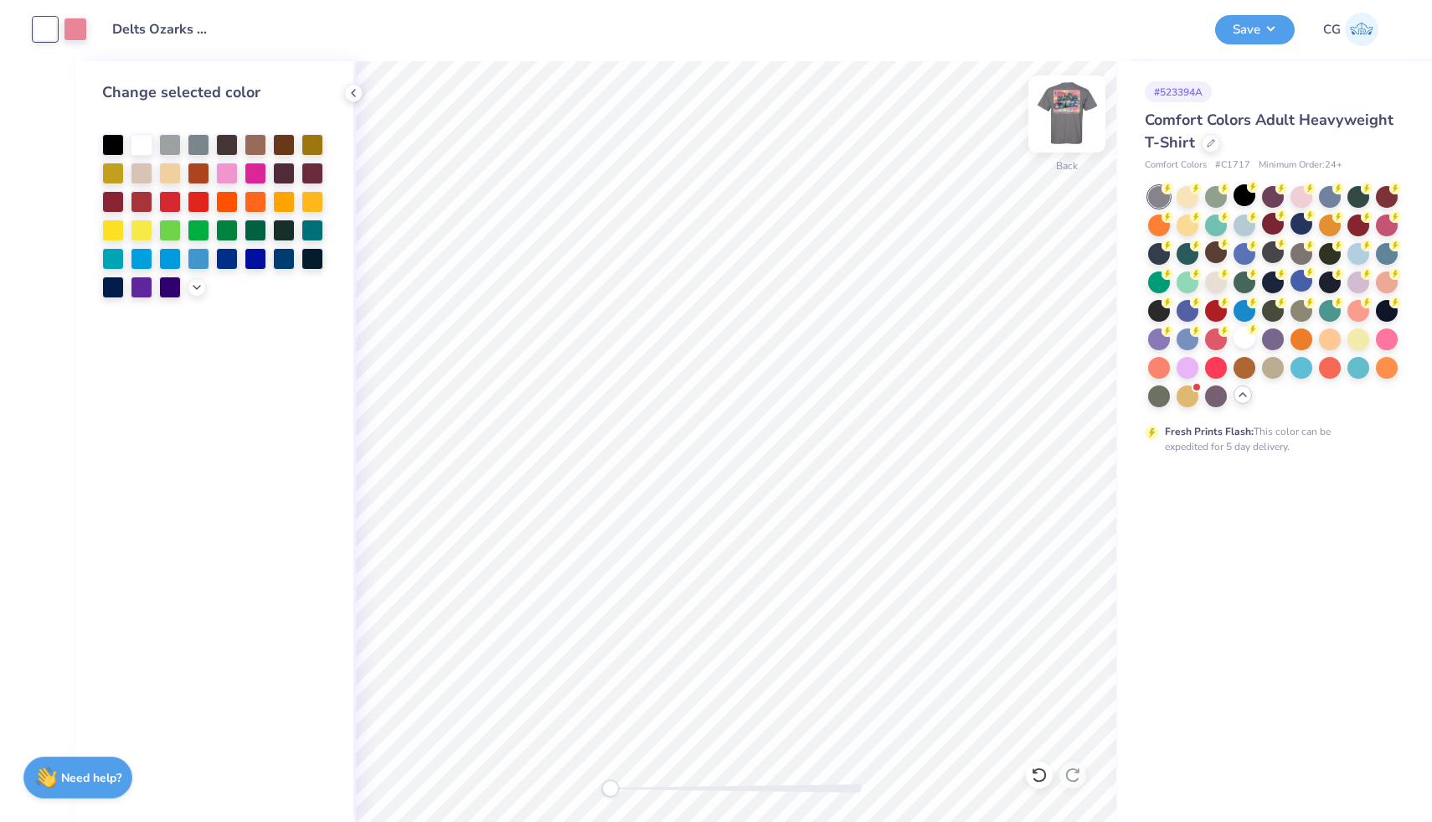
click at [1066, 108] on img at bounding box center [1067, 113] width 67 height 67
click at [1061, 116] on img at bounding box center [1067, 113] width 67 height 67
click at [1241, 23] on button "Save" at bounding box center [1256, 27] width 80 height 29
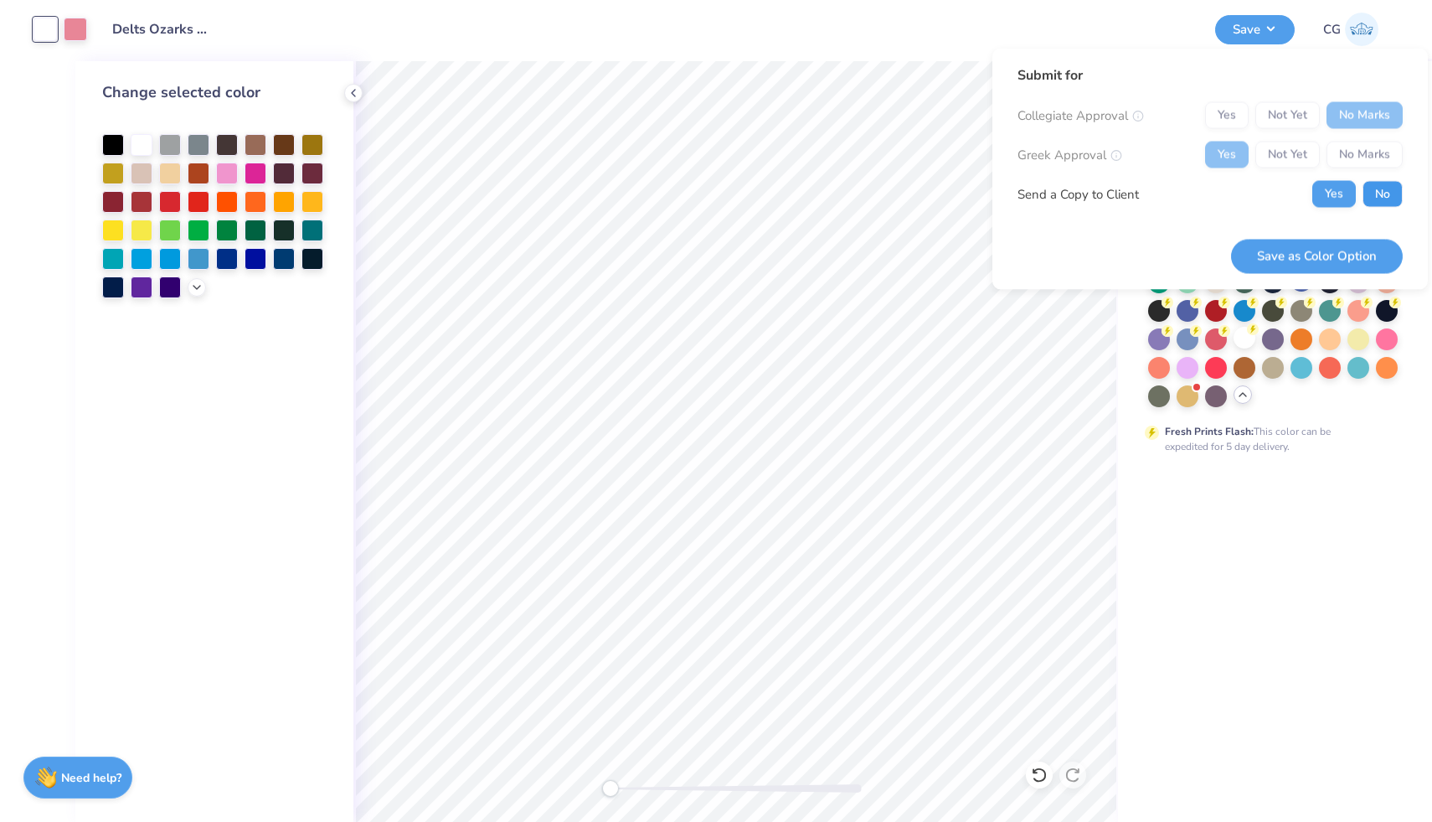
click at [1377, 190] on button "No" at bounding box center [1383, 194] width 40 height 27
click at [1324, 252] on button "Save as Color Option" at bounding box center [1317, 256] width 172 height 34
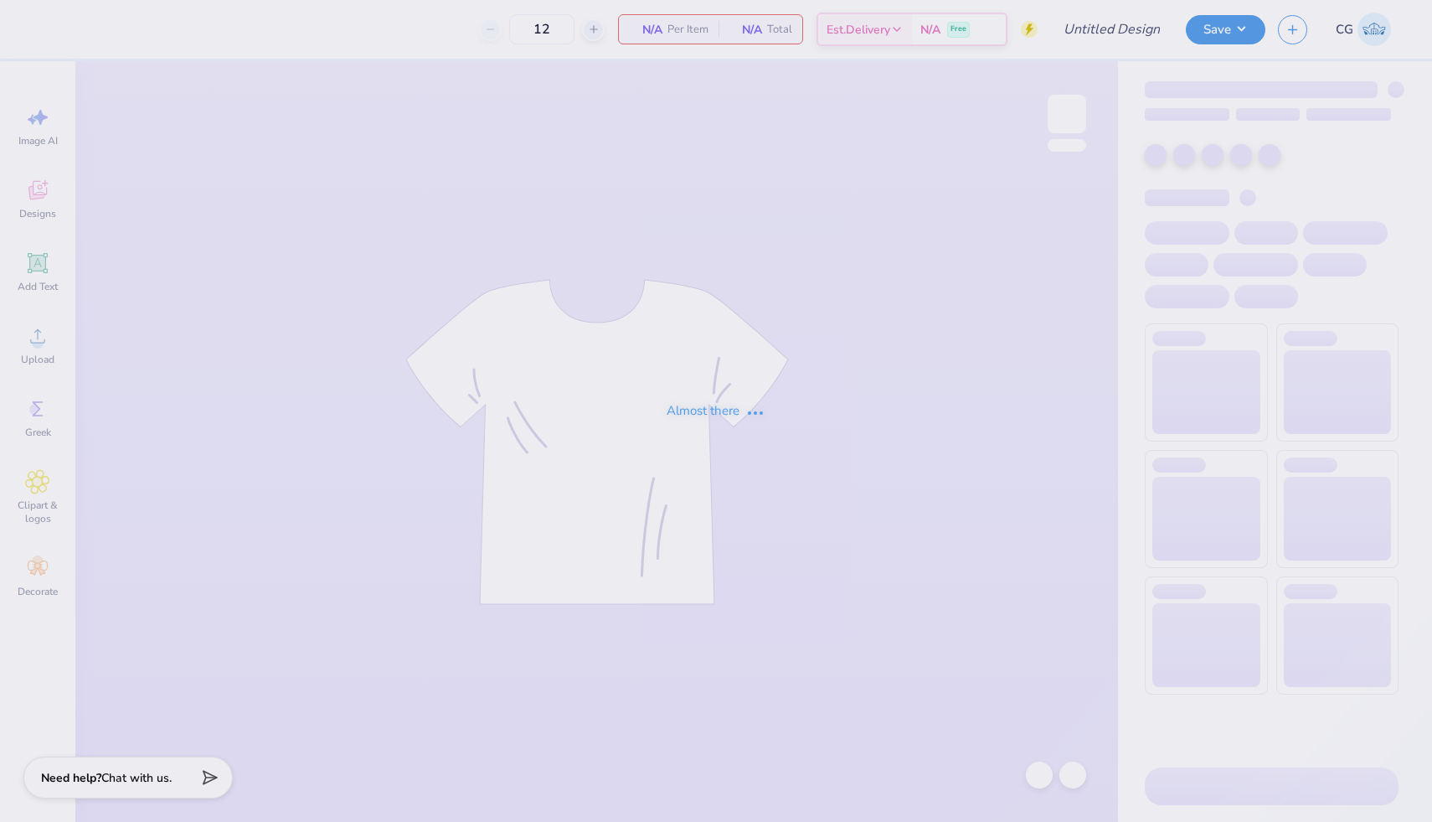
type input "Delts Ozarks #3"
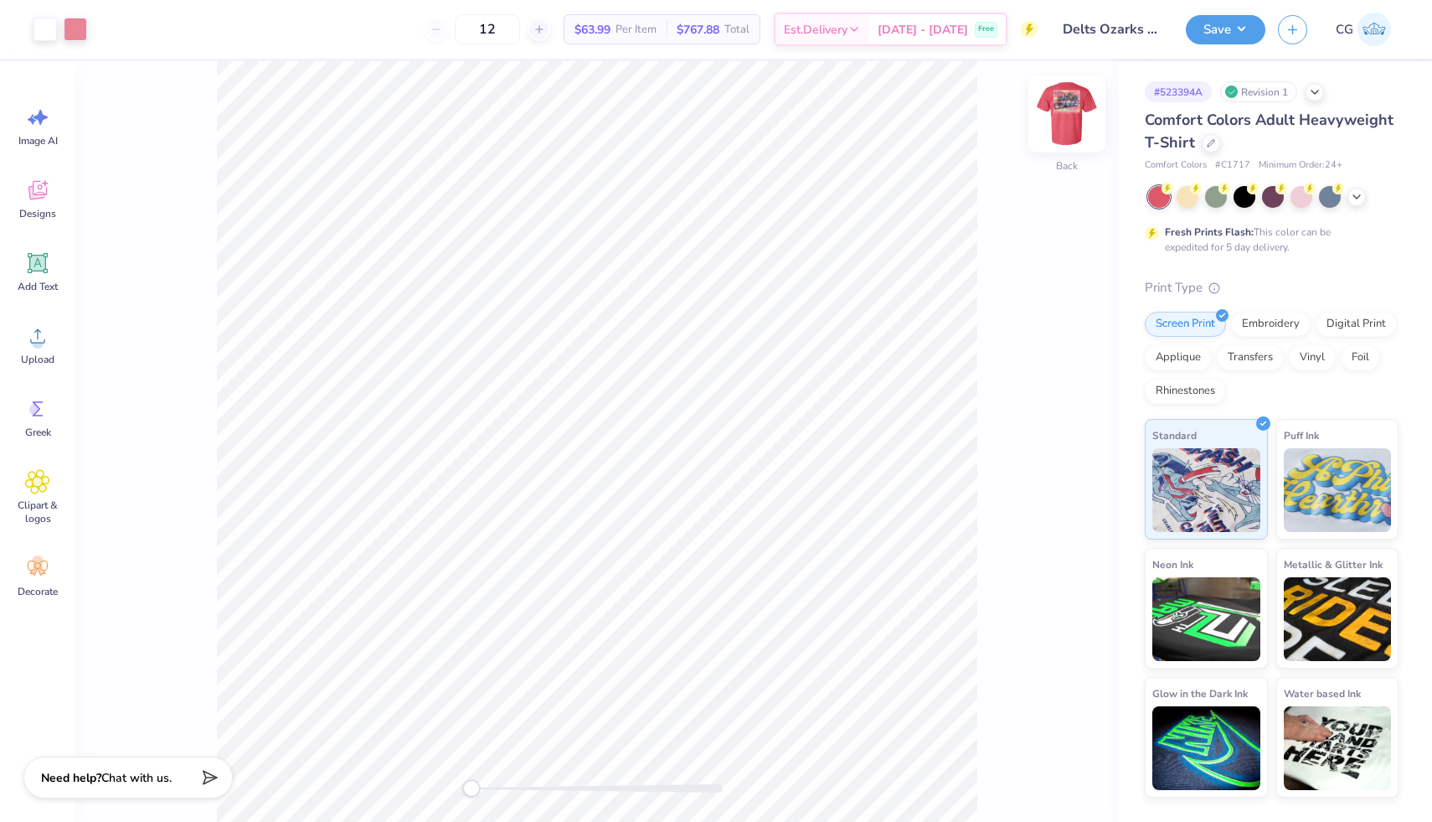
click at [1078, 124] on img at bounding box center [1067, 113] width 67 height 67
click at [196, 23] on div at bounding box center [195, 27] width 23 height 23
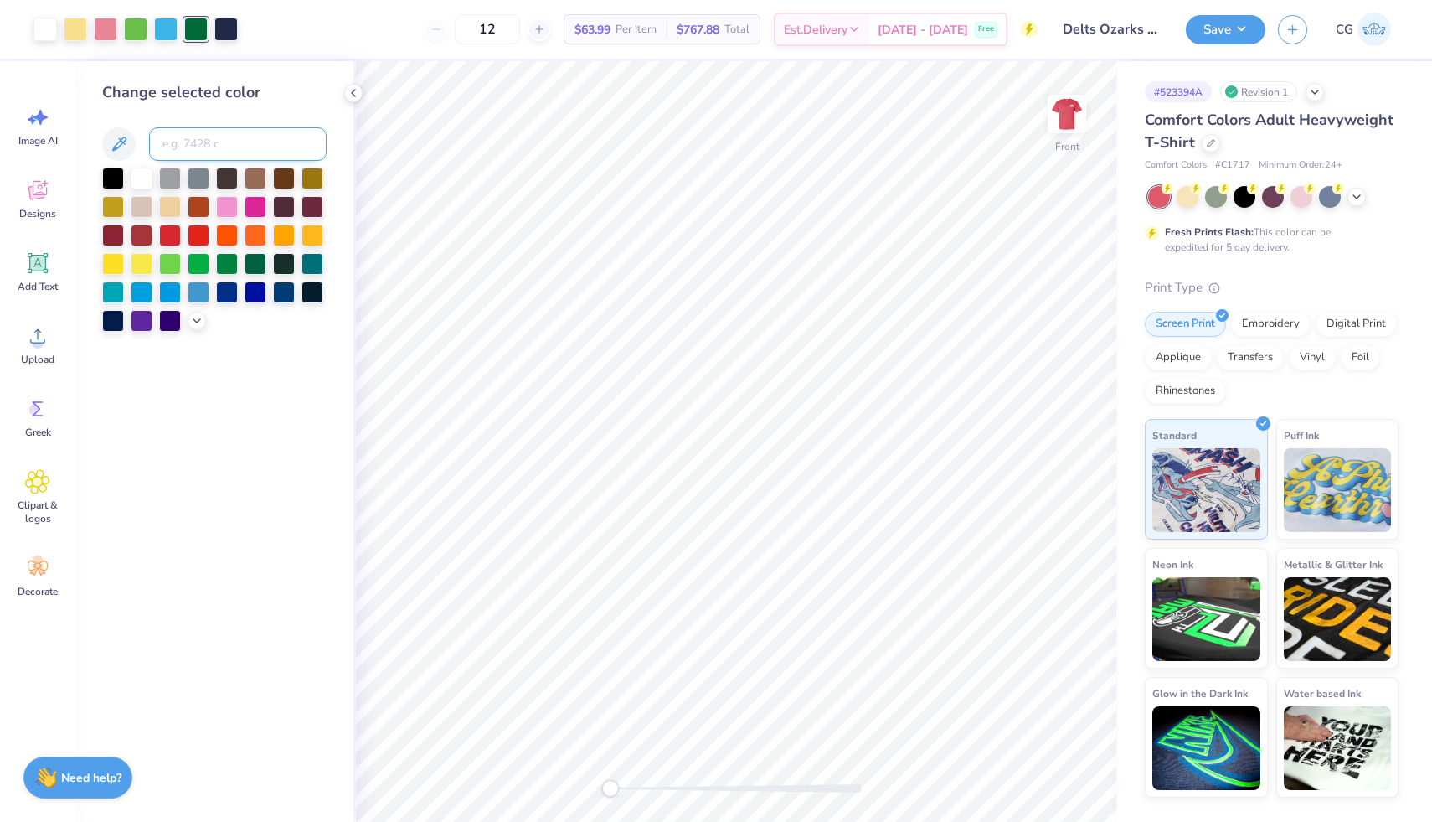
click at [218, 142] on input at bounding box center [238, 144] width 178 height 34
type input "2"
type input "340"
click at [137, 22] on div at bounding box center [135, 27] width 23 height 23
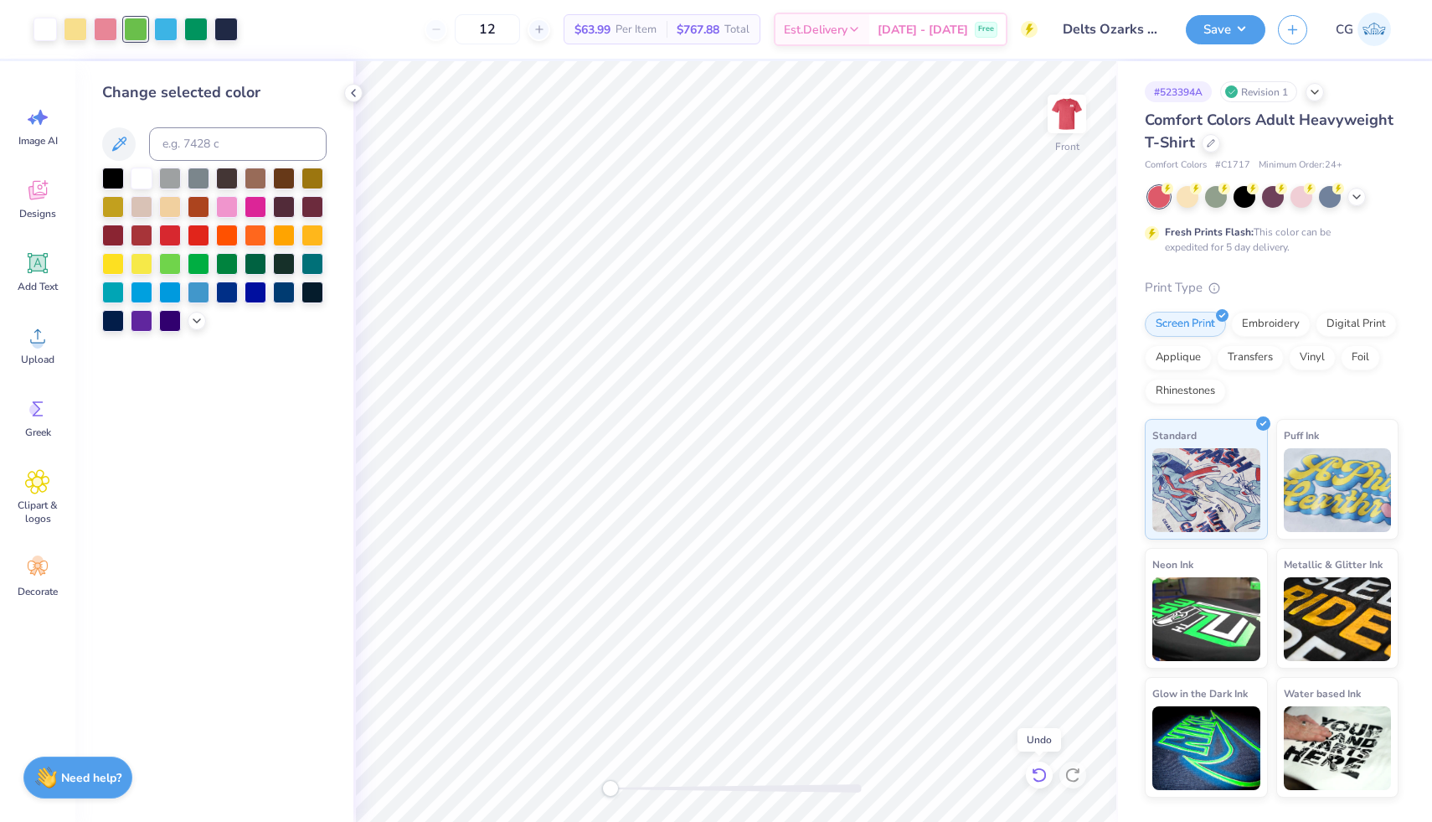
click at [1037, 772] on icon at bounding box center [1035, 770] width 3 height 3
click at [199, 32] on div at bounding box center [195, 27] width 23 height 23
click at [245, 150] on input at bounding box center [238, 144] width 178 height 34
type input "360"
click at [1040, 772] on icon at bounding box center [1039, 775] width 17 height 17
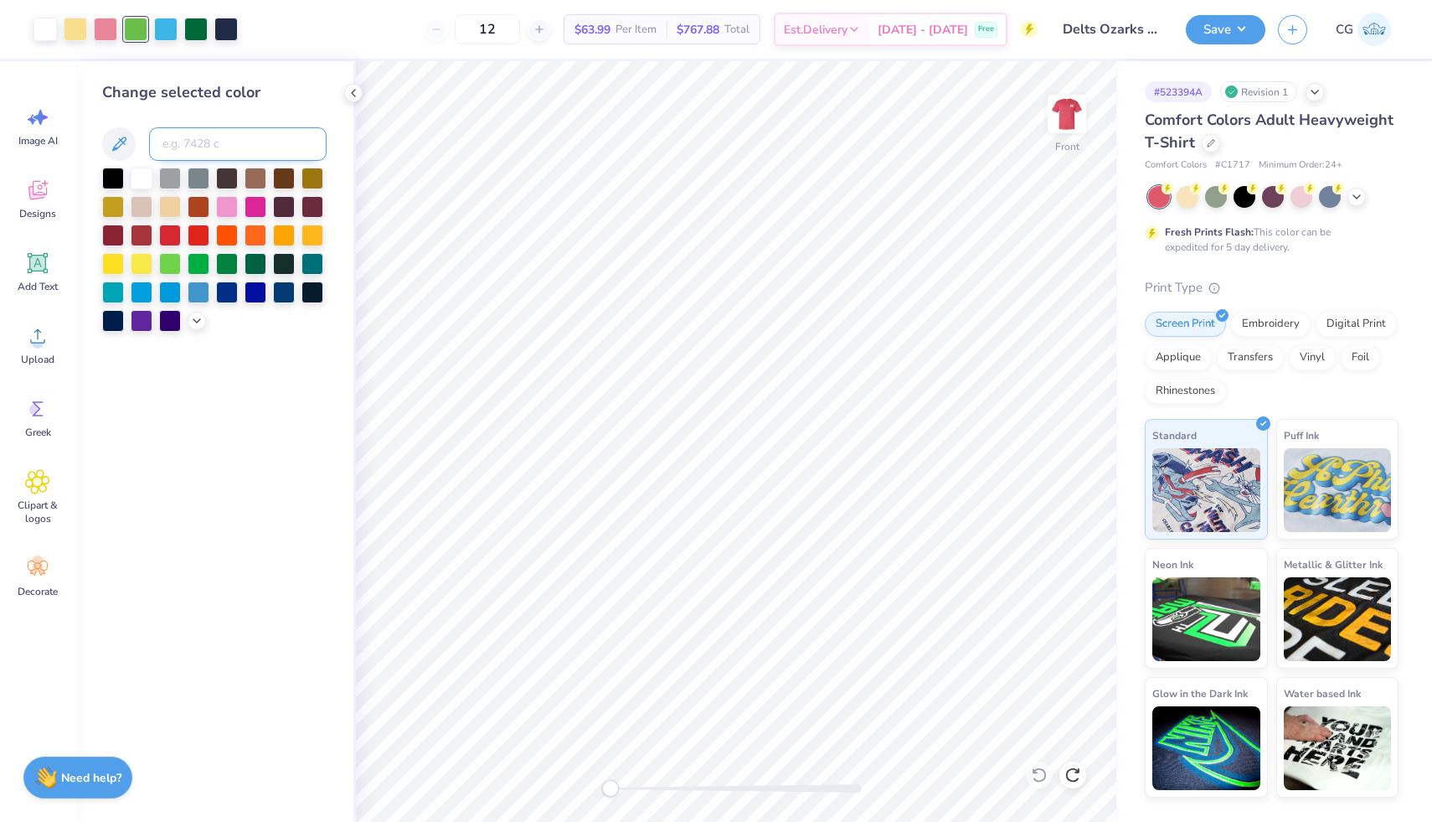
click at [239, 140] on input at bounding box center [238, 144] width 178 height 34
type input "349"
click at [1038, 778] on icon at bounding box center [1039, 775] width 17 height 17
click at [134, 29] on div at bounding box center [135, 27] width 23 height 23
click at [220, 140] on input at bounding box center [238, 144] width 178 height 34
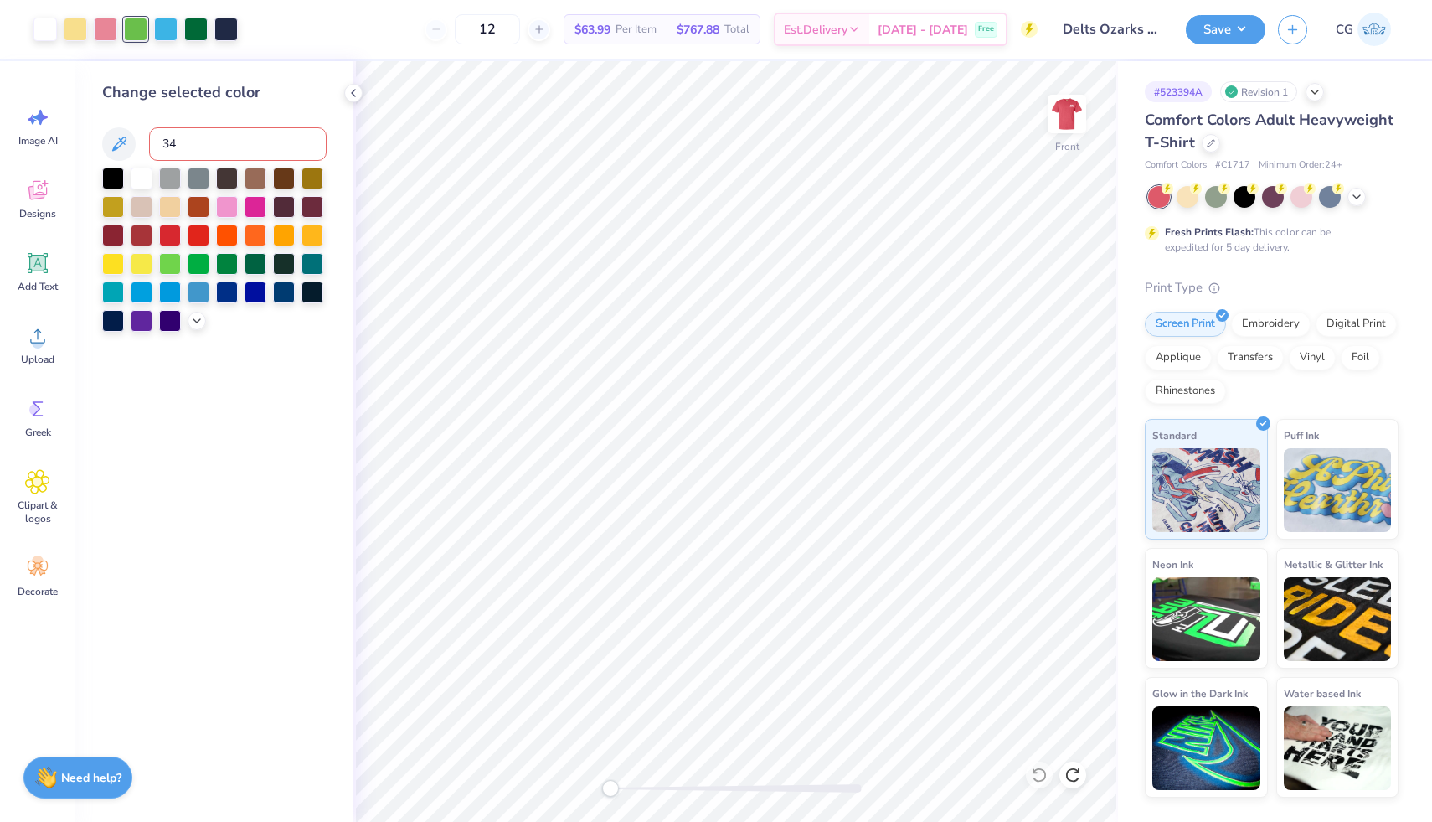
type input "349"
click at [1216, 28] on button "Save" at bounding box center [1226, 27] width 80 height 29
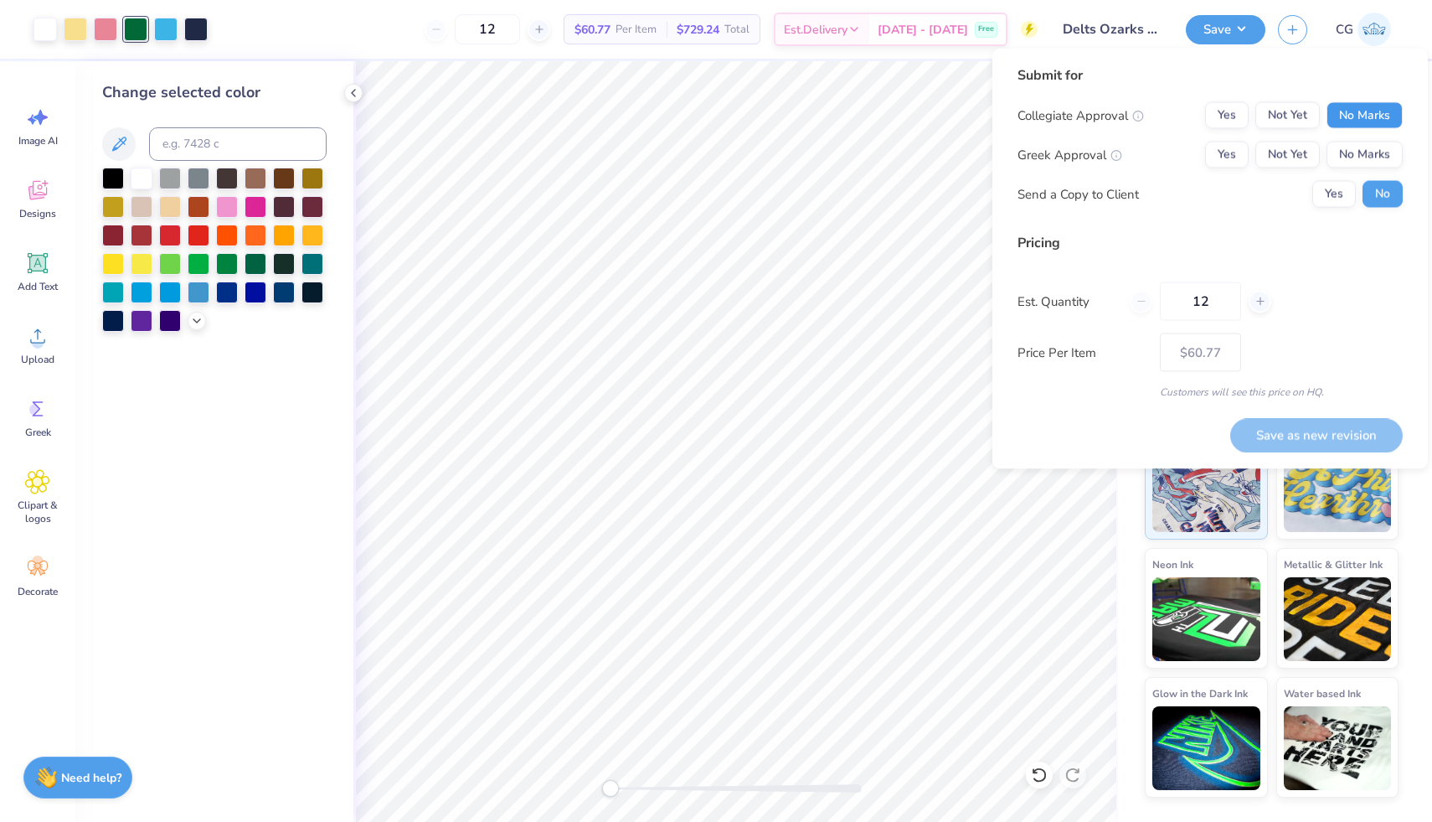
click at [1351, 112] on button "No Marks" at bounding box center [1365, 115] width 76 height 27
click at [1224, 161] on button "Yes" at bounding box center [1227, 155] width 44 height 27
click at [1286, 436] on button "Save as new revision" at bounding box center [1317, 435] width 173 height 34
type input "$60.77"
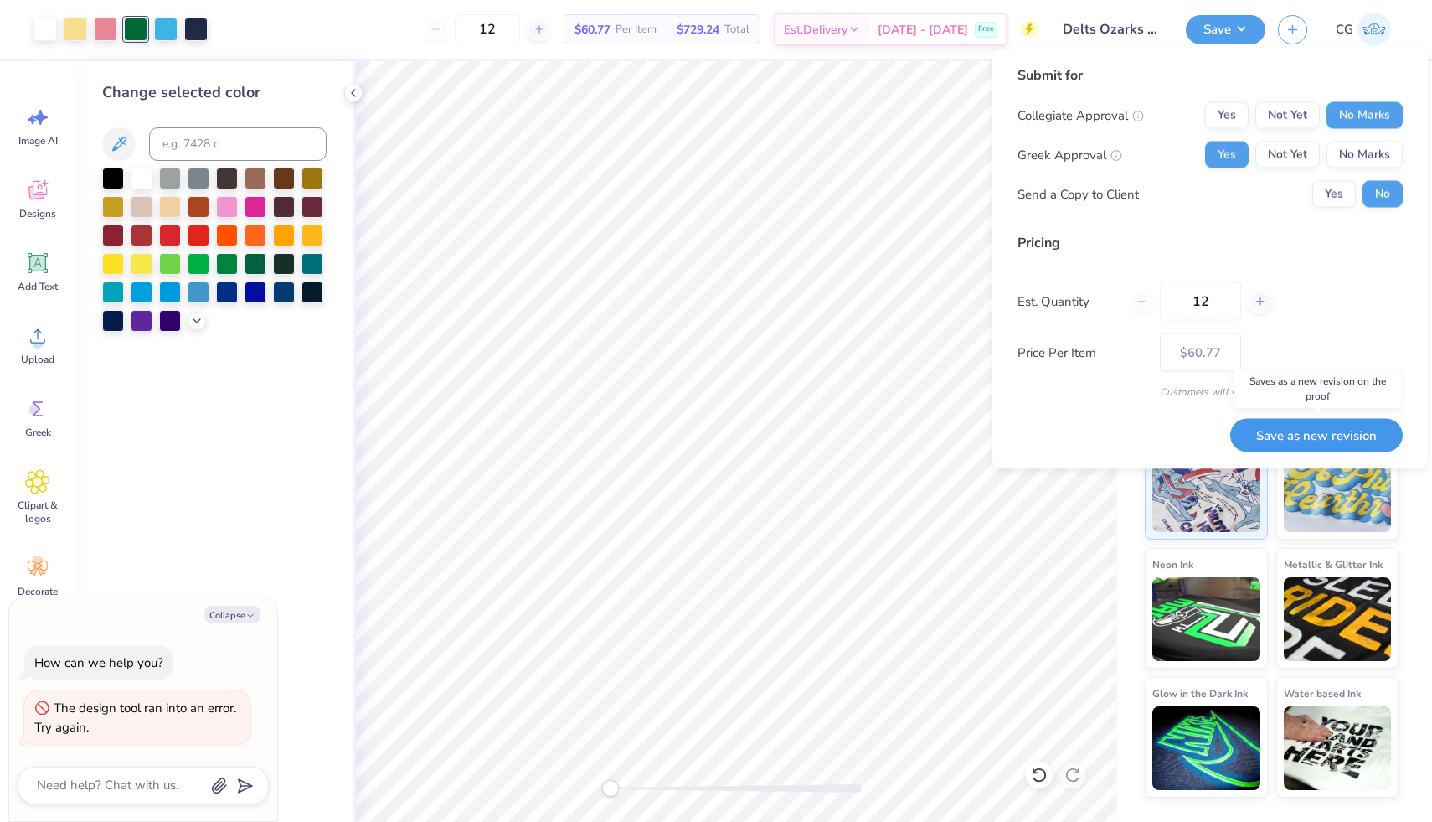
click at [1283, 436] on button "Save as new revision" at bounding box center [1317, 435] width 173 height 34
type textarea "x"
type input "– –"
type textarea "x"
type input "$60.77"
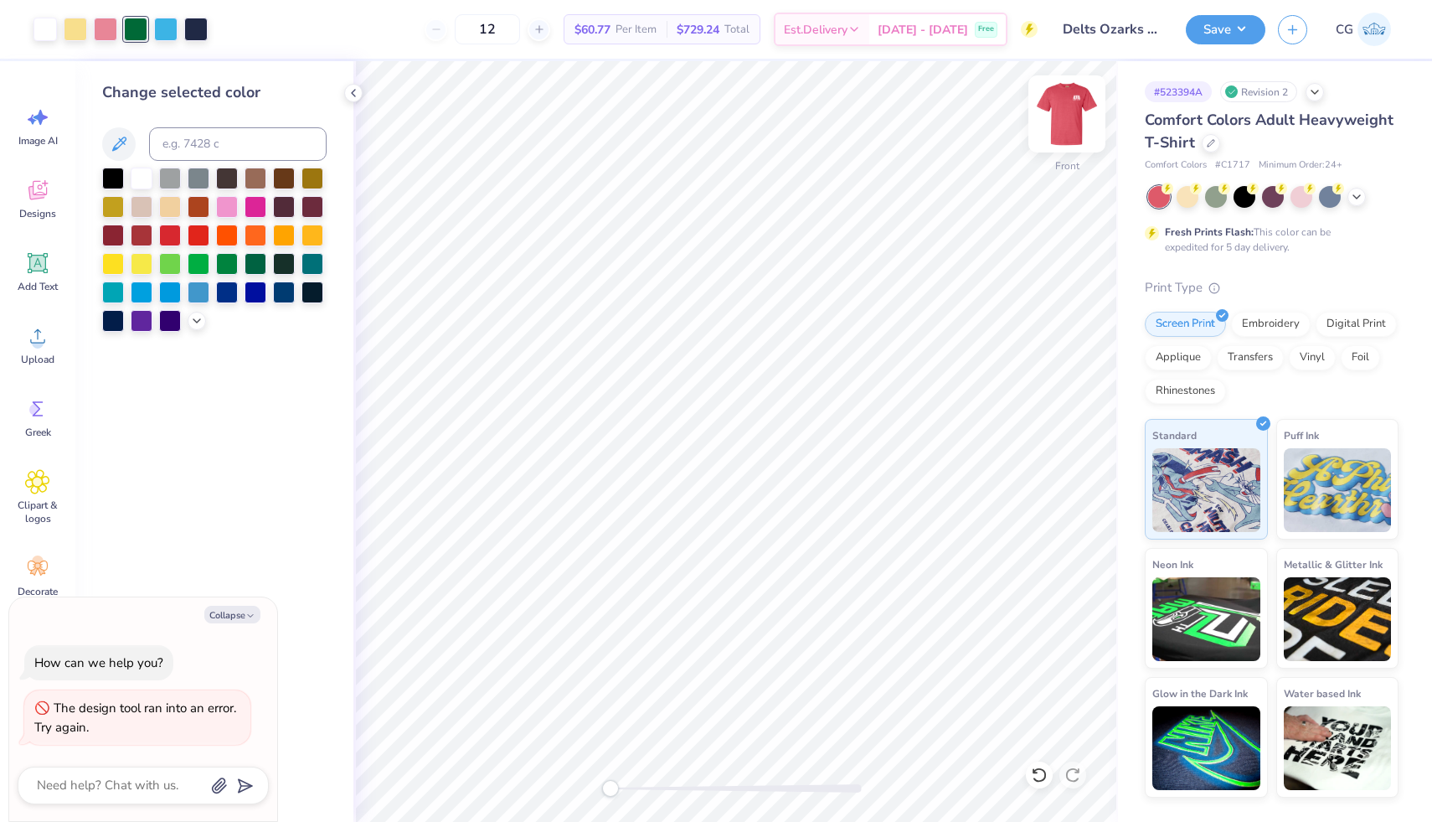
click at [1064, 111] on img at bounding box center [1067, 113] width 67 height 67
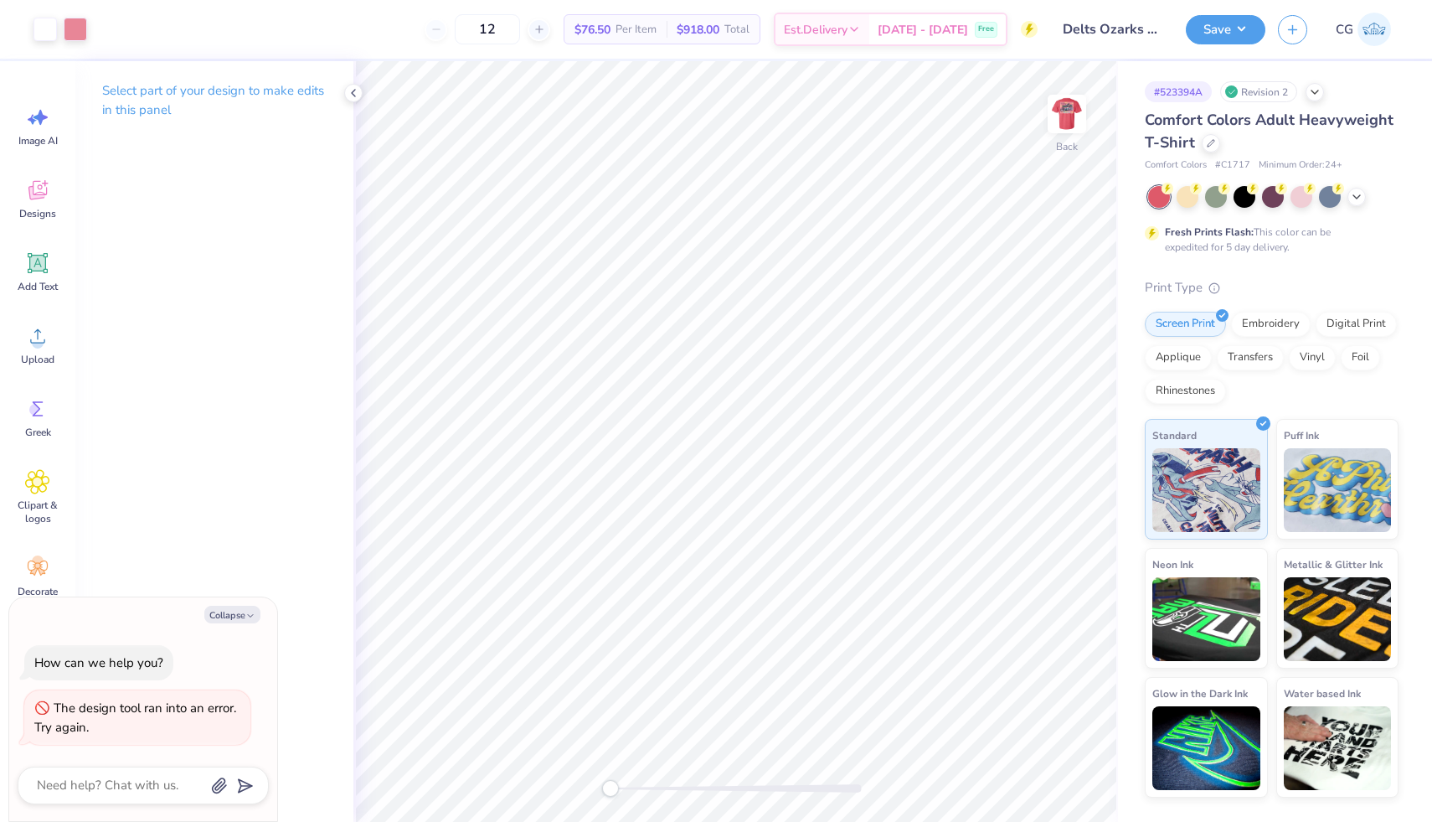
click at [1072, 117] on img at bounding box center [1067, 114] width 34 height 34
click at [1063, 123] on img at bounding box center [1067, 113] width 67 height 67
click at [1202, 145] on div at bounding box center [1211, 143] width 18 height 18
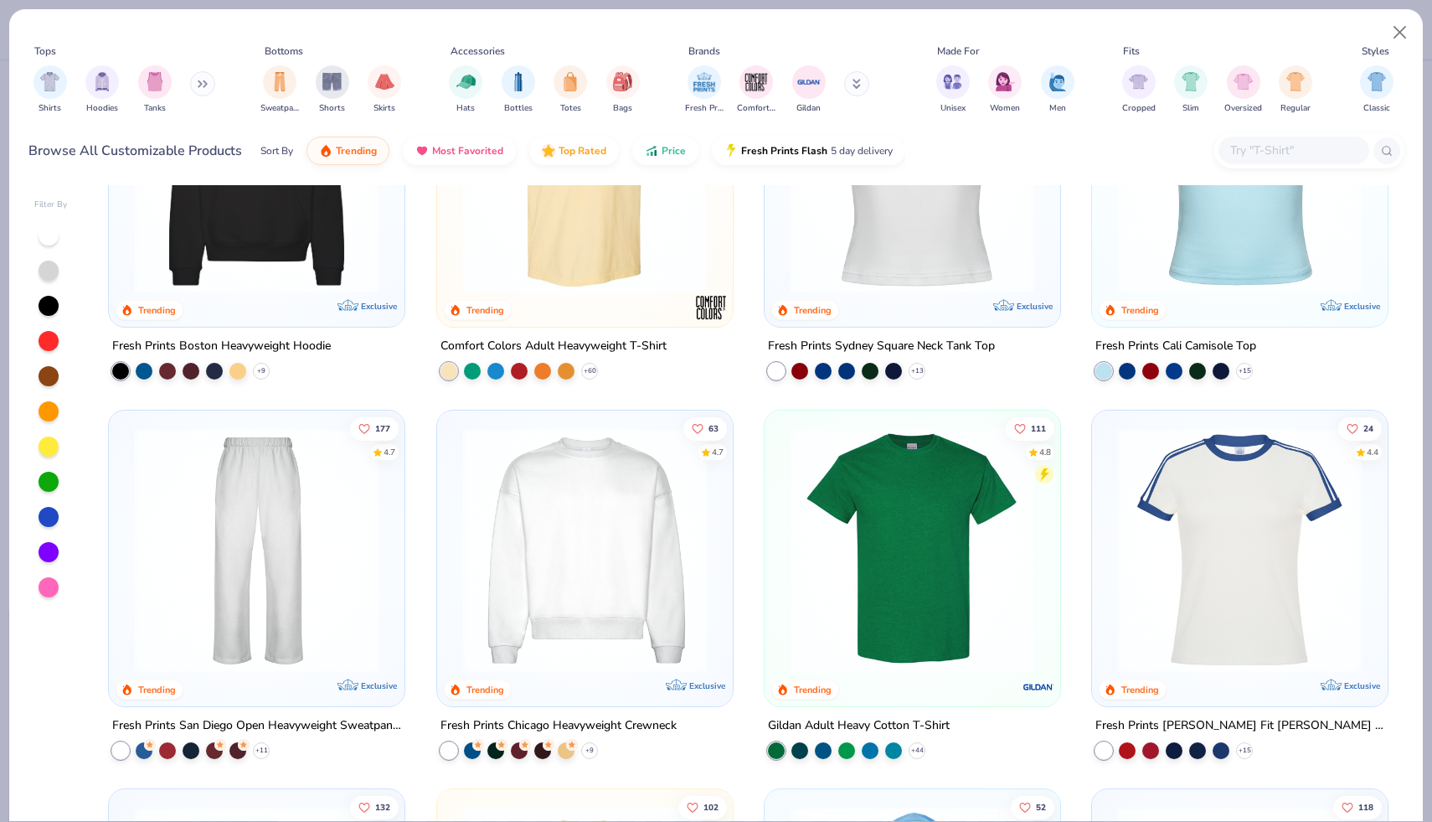
scroll to position [650, 0]
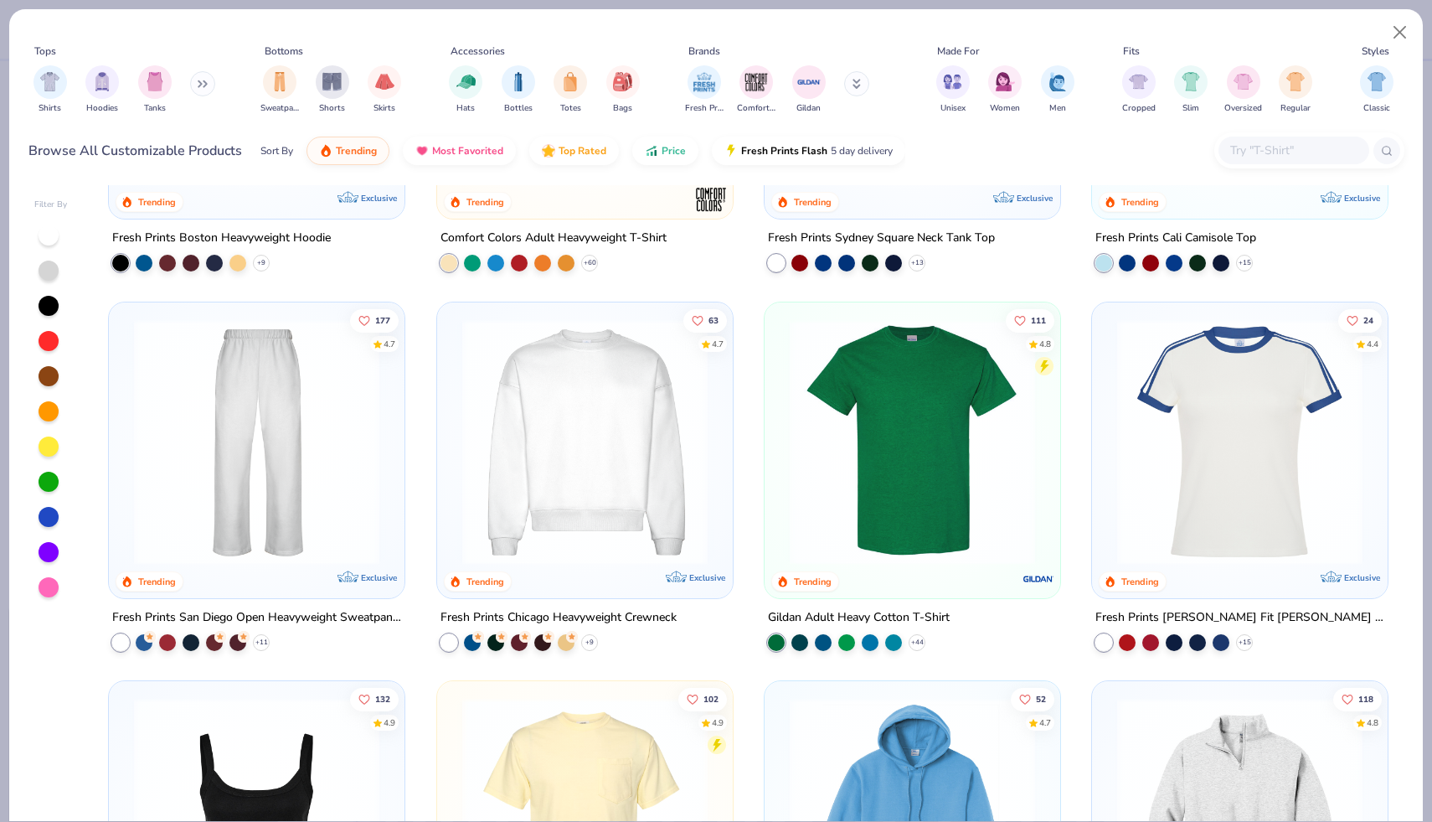
click at [880, 477] on img at bounding box center [913, 440] width 262 height 245
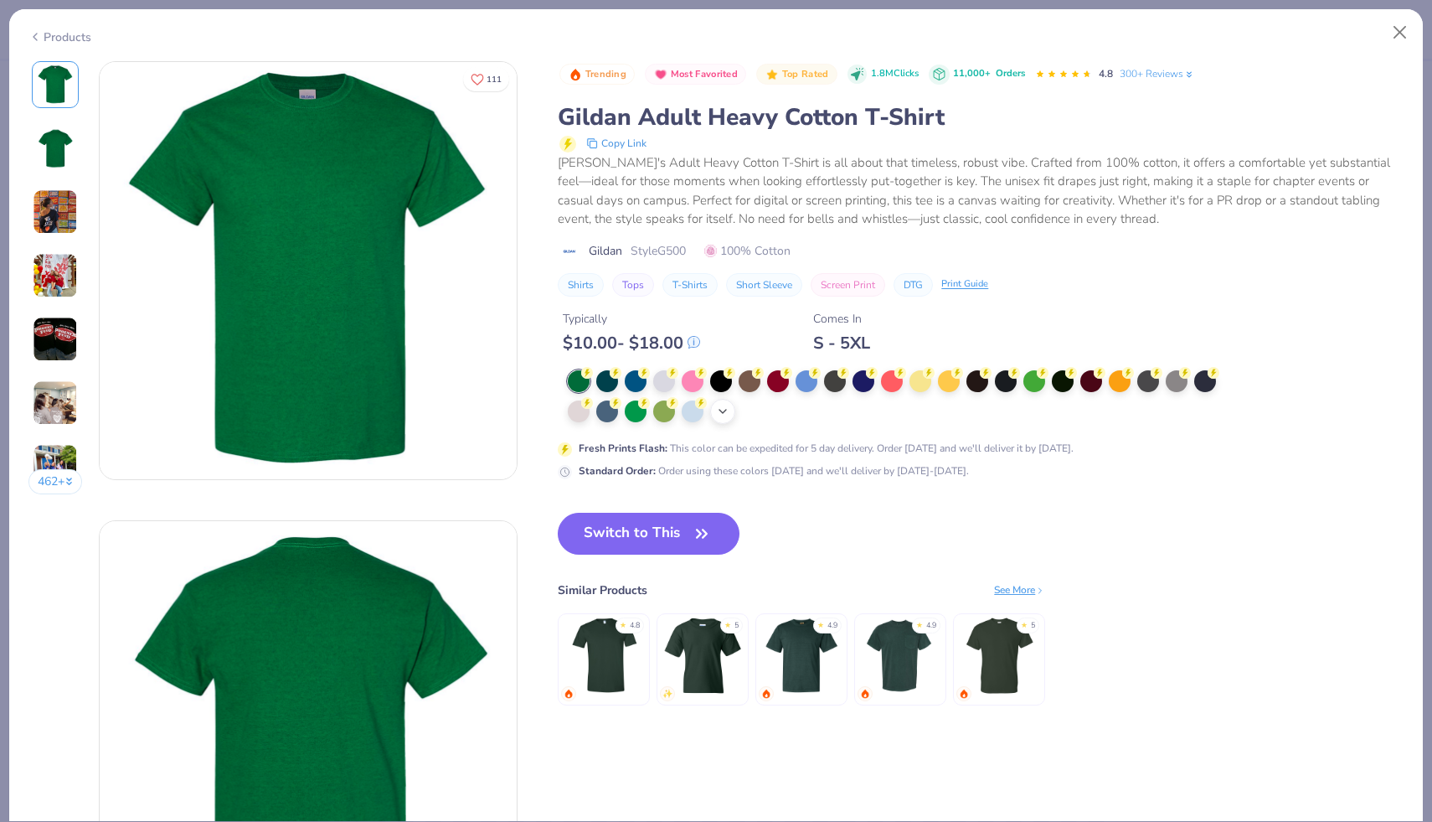
click at [723, 409] on icon at bounding box center [722, 411] width 13 height 13
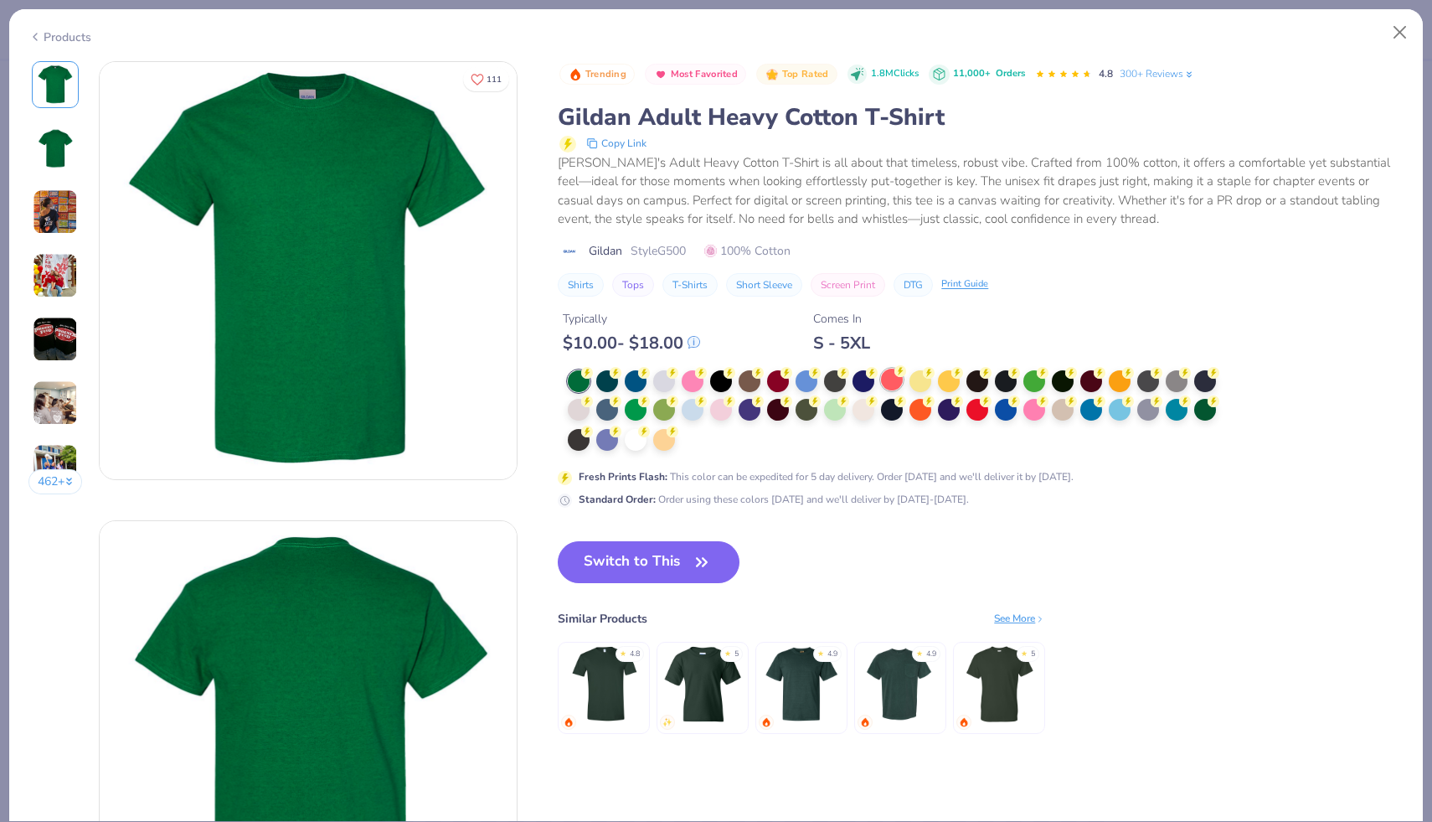
click at [892, 381] on div at bounding box center [892, 380] width 22 height 22
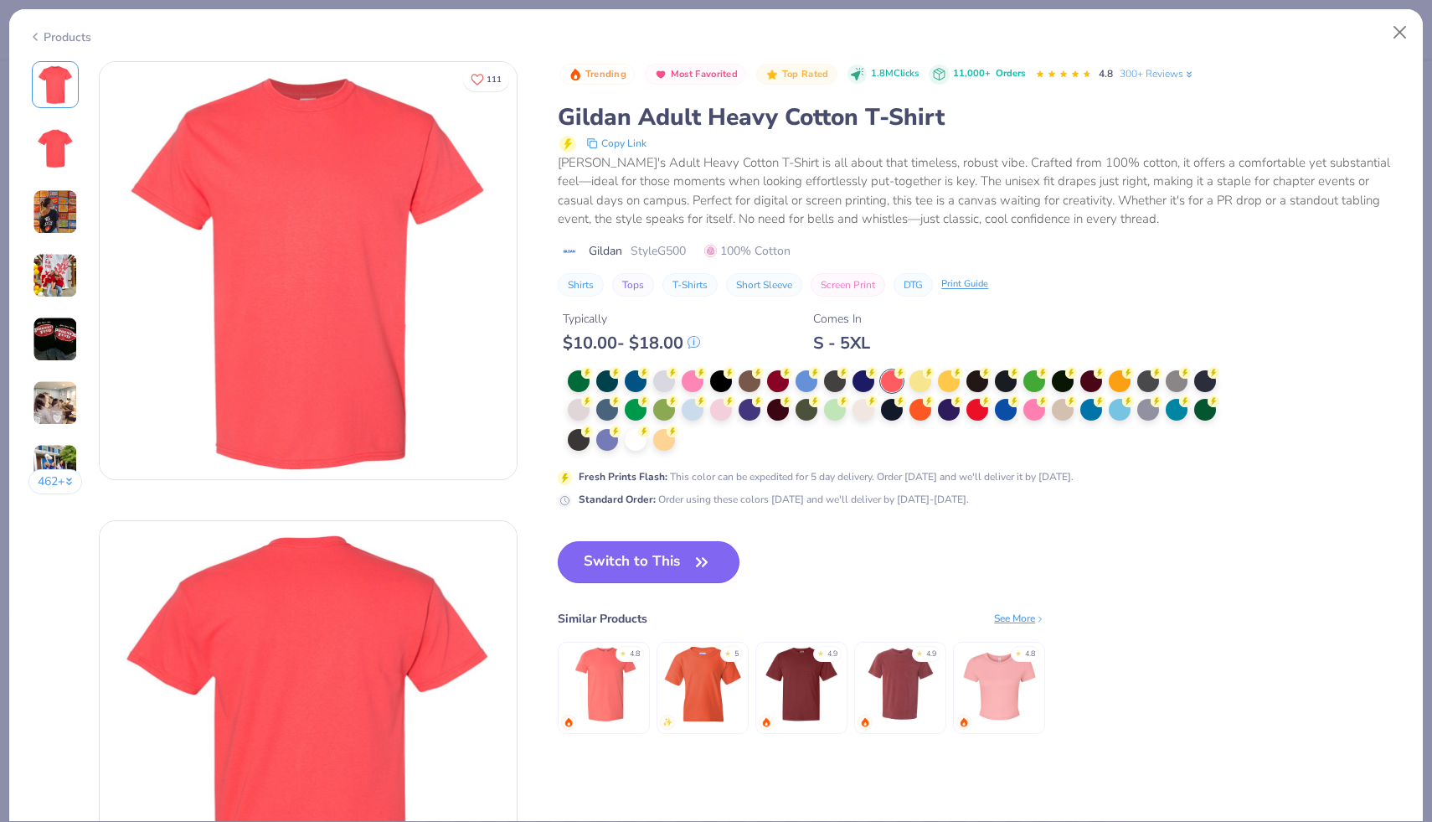
click at [666, 565] on button "Switch to This" at bounding box center [649, 562] width 182 height 42
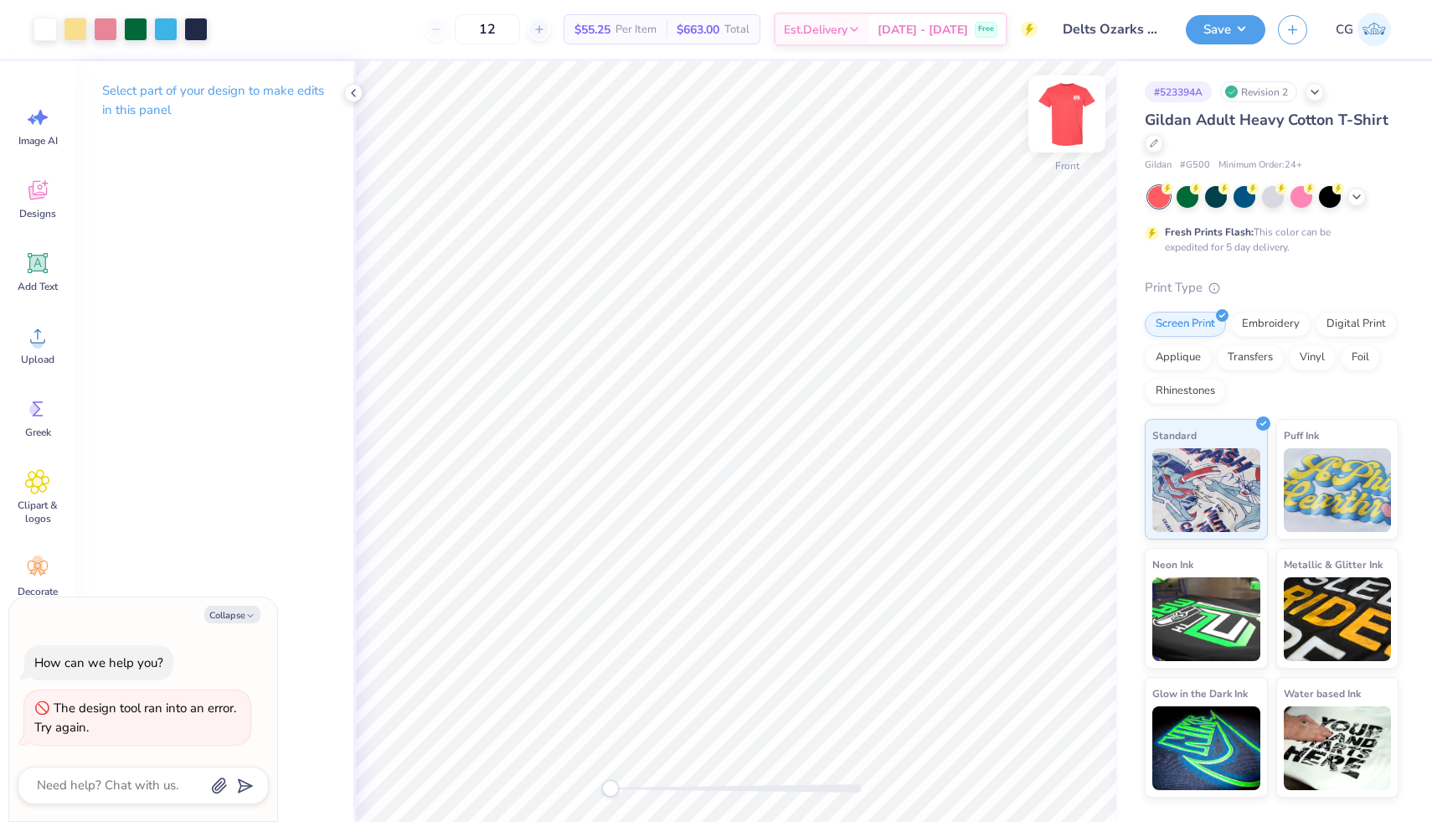
click at [1071, 108] on img at bounding box center [1067, 113] width 67 height 67
type textarea "x"
click at [520, 29] on input "12" at bounding box center [487, 29] width 65 height 30
type input "1"
type input "30"
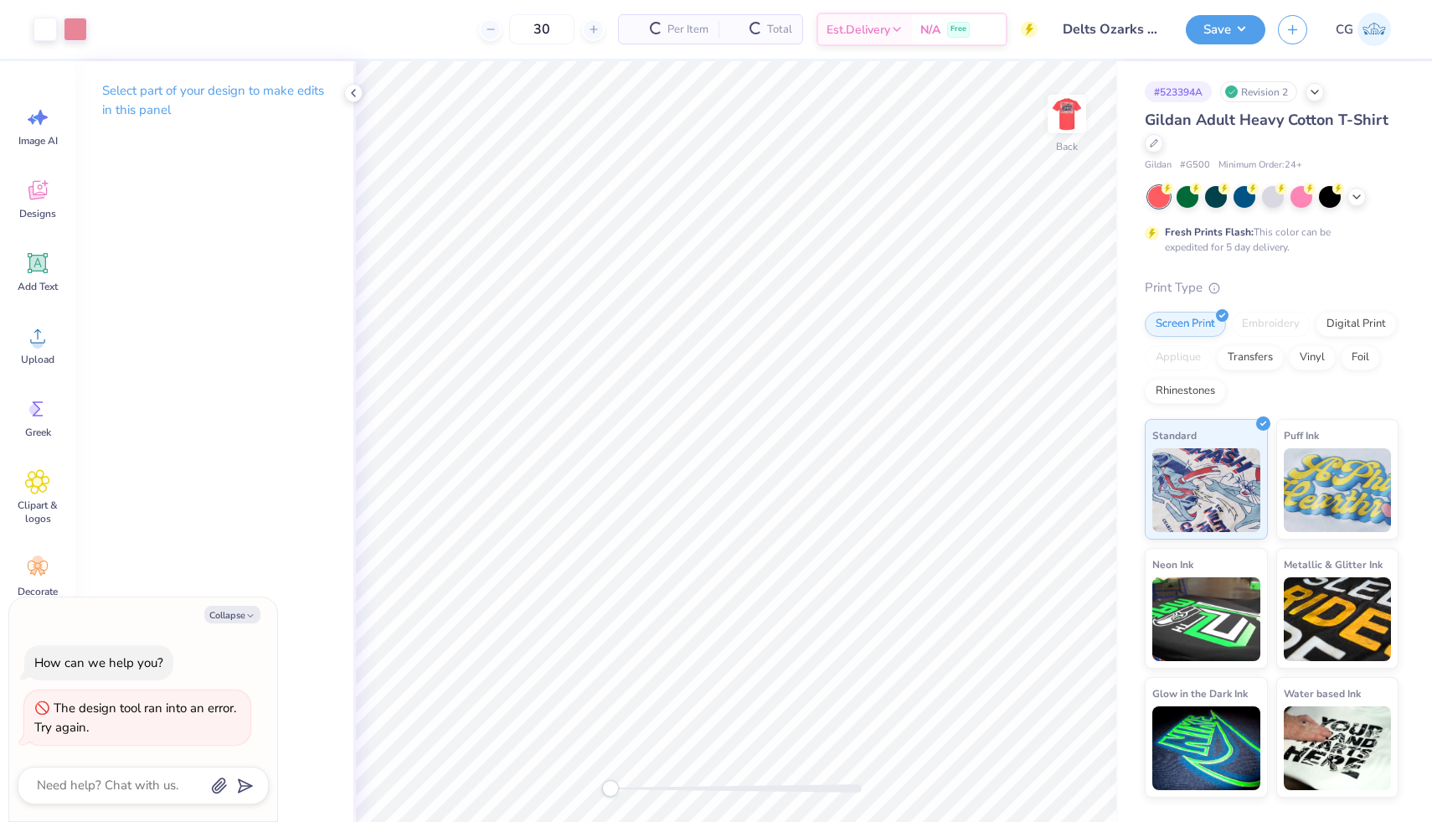
type textarea "x"
type input "30"
click at [1059, 120] on img at bounding box center [1067, 113] width 67 height 67
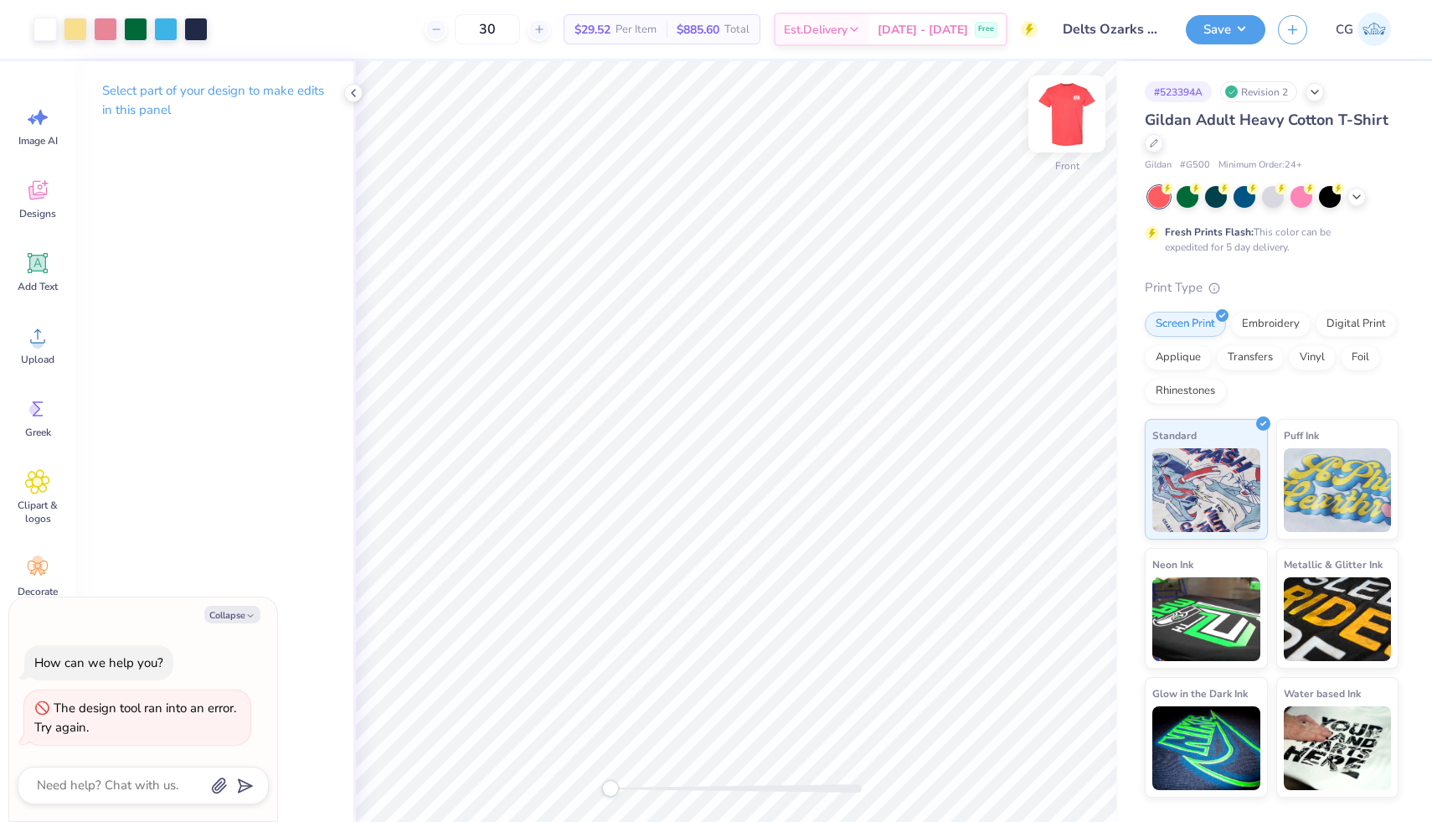
click at [1061, 102] on img at bounding box center [1067, 113] width 67 height 67
click at [1063, 98] on img at bounding box center [1067, 113] width 67 height 67
click at [1352, 196] on icon at bounding box center [1356, 194] width 13 height 13
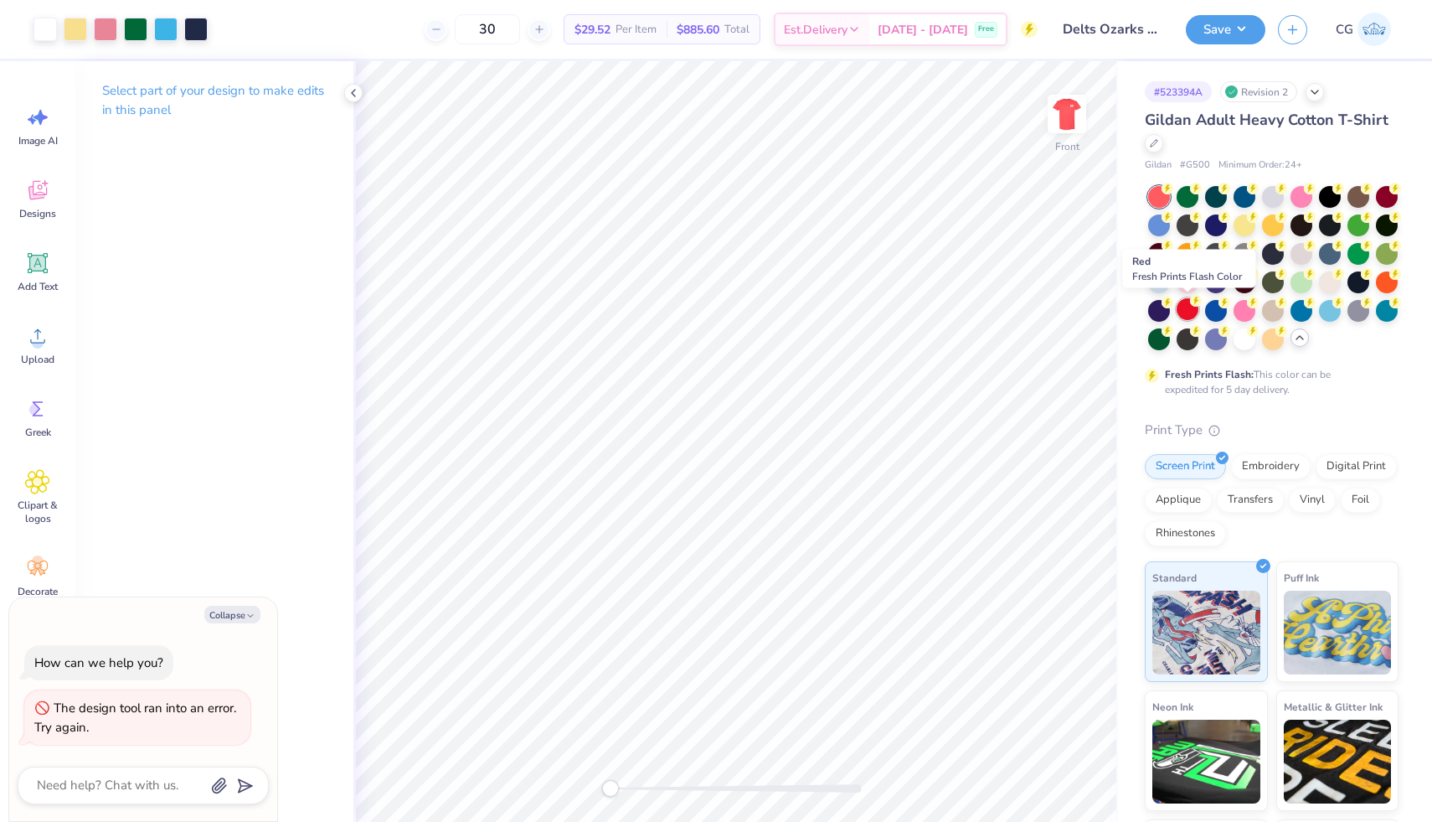
click at [1183, 308] on div at bounding box center [1188, 309] width 22 height 22
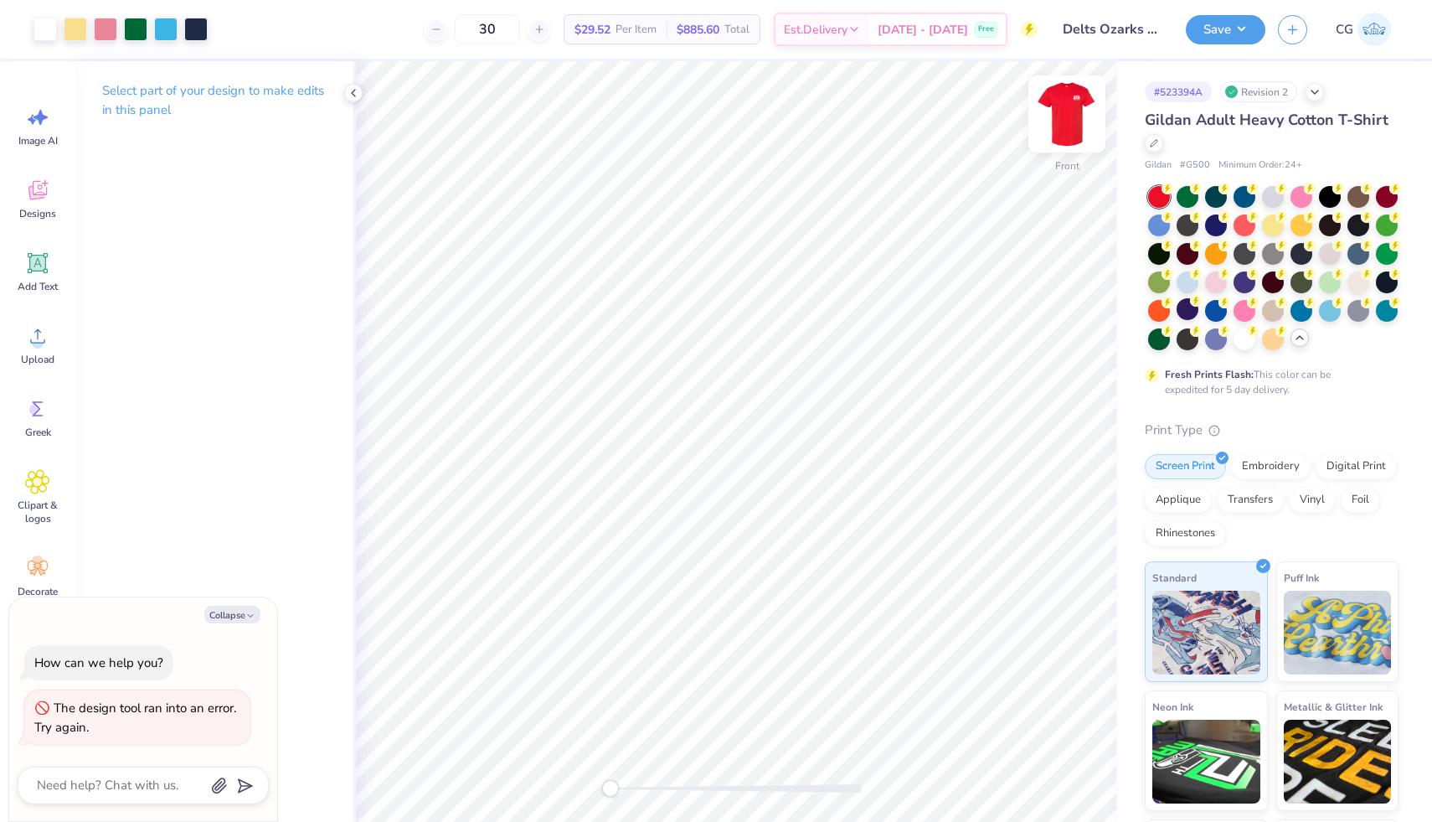
click at [1068, 110] on img at bounding box center [1067, 113] width 67 height 67
click at [1252, 219] on circle at bounding box center [1253, 215] width 12 height 12
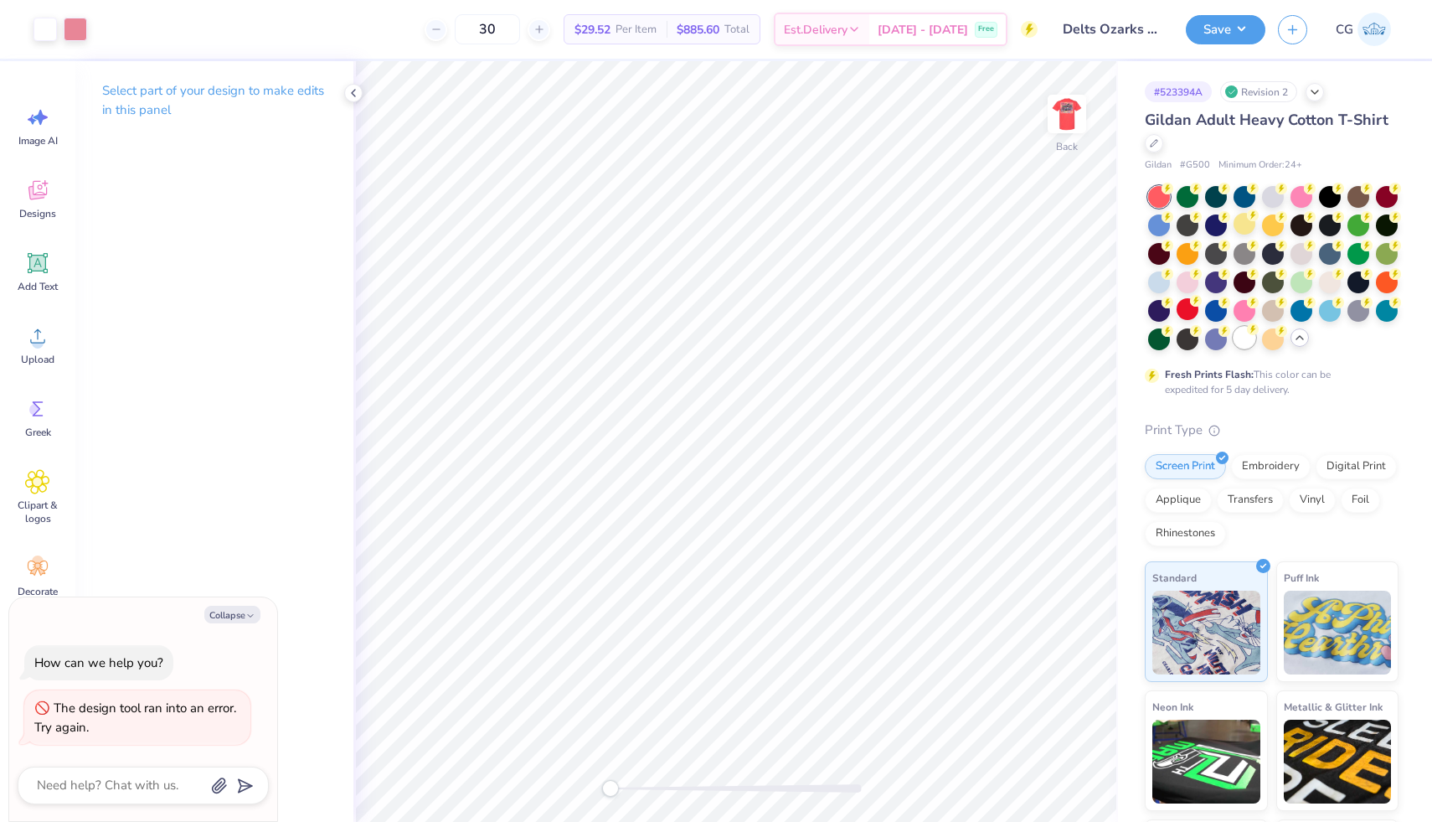
click at [1247, 337] on div at bounding box center [1245, 338] width 22 height 22
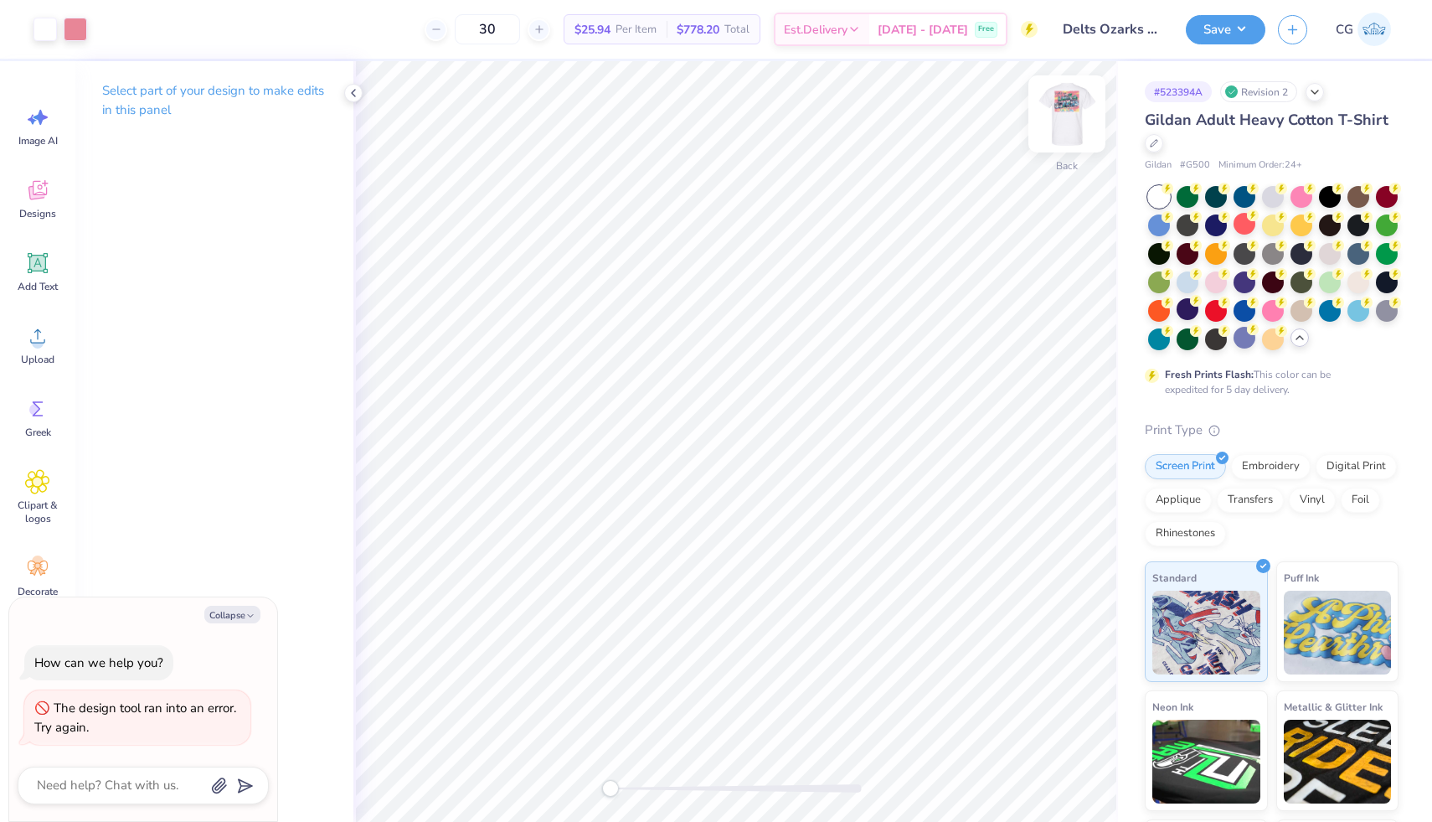
click at [1071, 124] on img at bounding box center [1067, 113] width 67 height 67
click at [1071, 124] on img at bounding box center [1067, 114] width 34 height 34
type textarea "x"
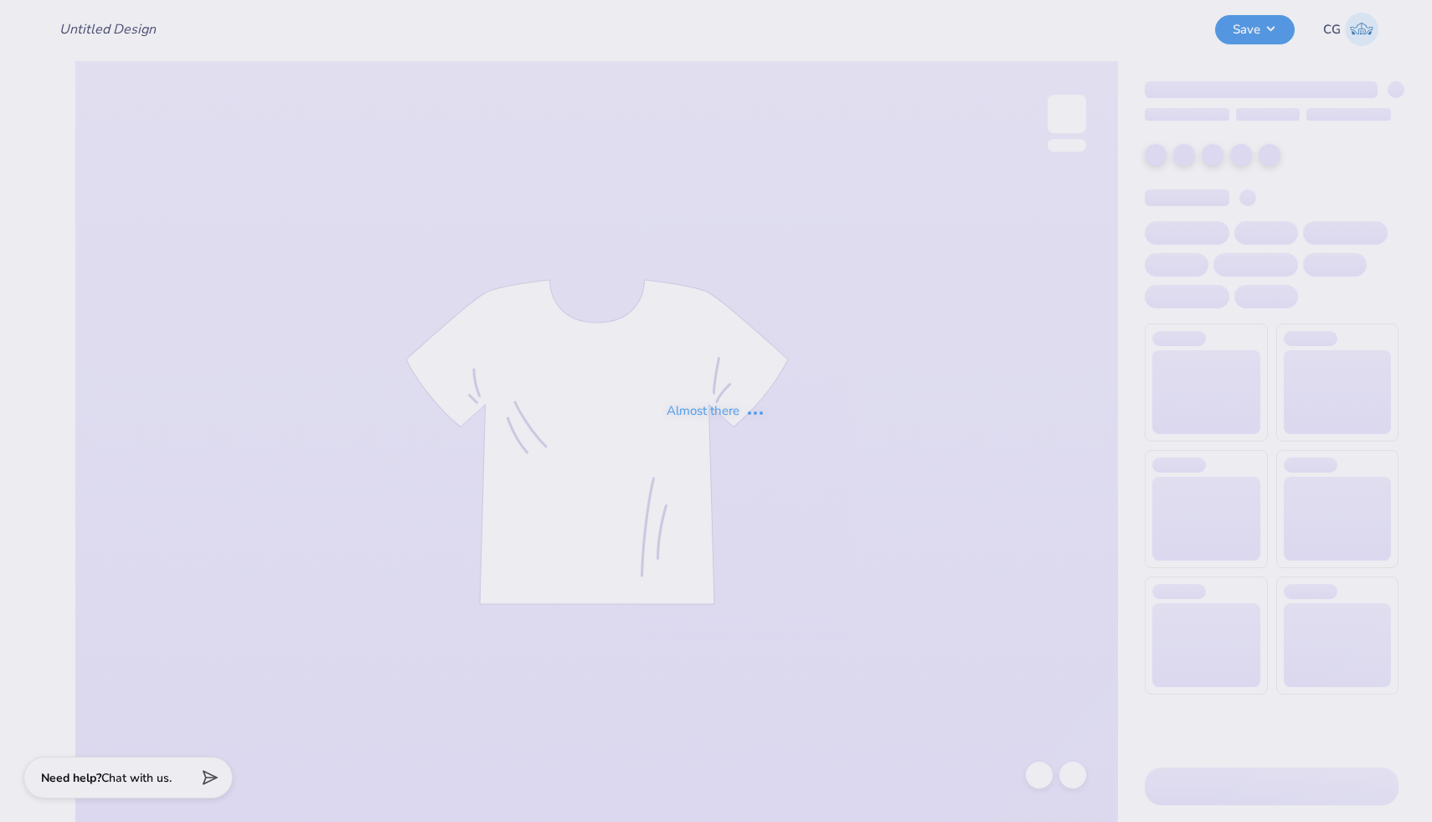
type input "Delts Ozarks #3"
